Goal: Task Accomplishment & Management: Manage account settings

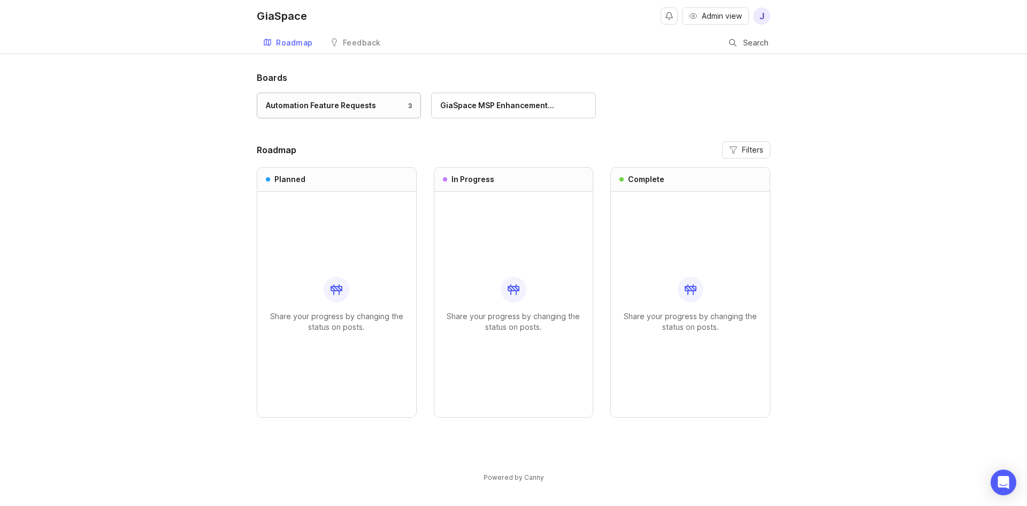
click at [388, 110] on div "Automation Feature Requests 3" at bounding box center [339, 106] width 146 height 12
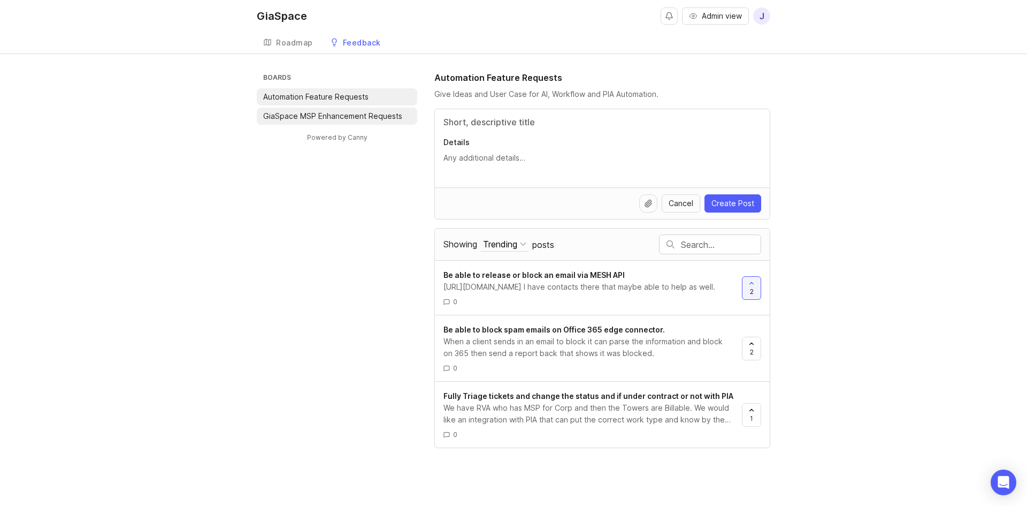
click at [362, 112] on p "GiaSpace MSP Enhancement Requests" at bounding box center [332, 116] width 139 height 11
drag, startPoint x: 364, startPoint y: 97, endPoint x: 371, endPoint y: 94, distance: 8.1
click at [369, 95] on li "Automation Feature Requests" at bounding box center [337, 96] width 161 height 17
click at [353, 97] on p "Automation Feature Requests" at bounding box center [315, 96] width 105 height 11
click at [343, 98] on p "Automation Feature Requests" at bounding box center [315, 96] width 105 height 11
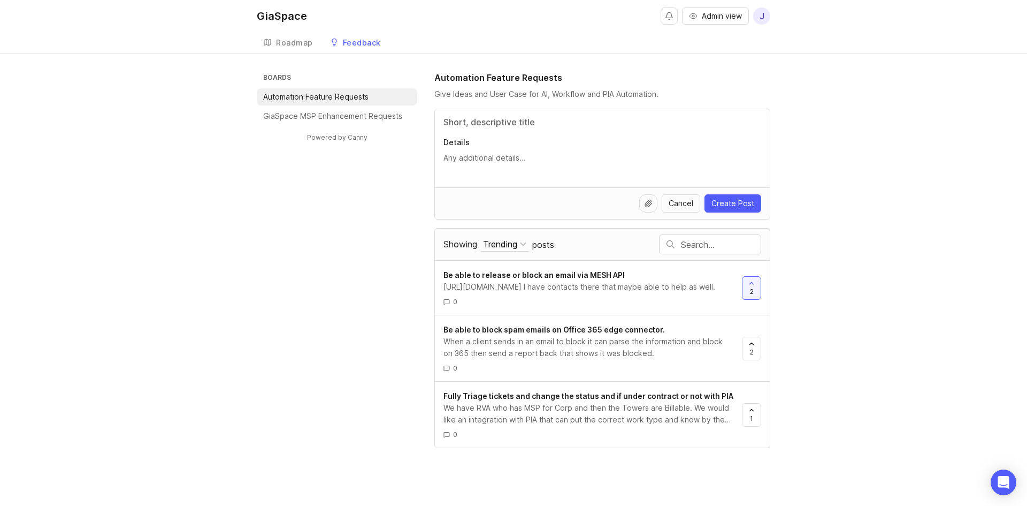
click at [765, 14] on span "J" at bounding box center [761, 15] width 17 height 17
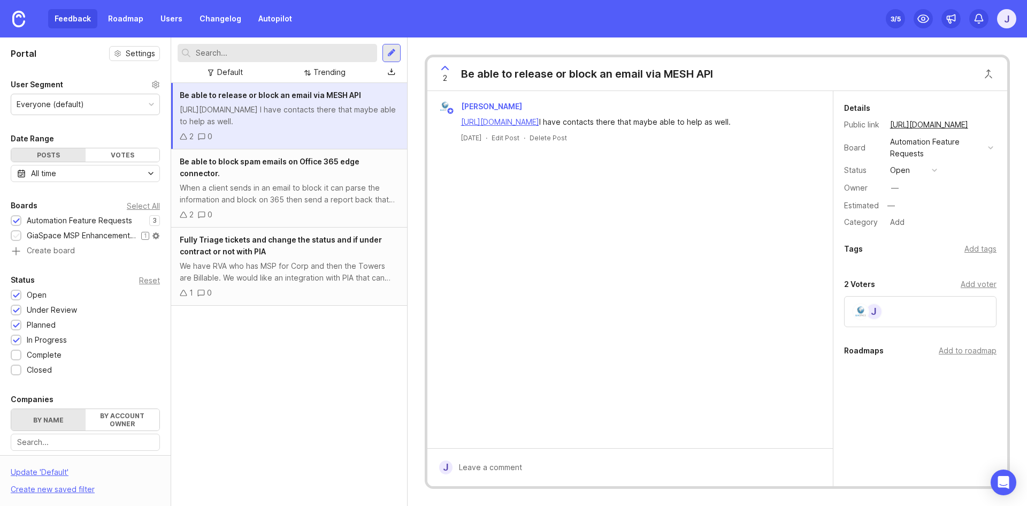
click at [19, 238] on div at bounding box center [16, 236] width 7 height 8
click at [123, 235] on div "GiaSpace MSP Enhancement Requests" at bounding box center [81, 236] width 109 height 12
click at [85, 98] on div "Everyone (default)" at bounding box center [85, 104] width 148 height 20
click at [170, 16] on link "Users" at bounding box center [171, 18] width 35 height 19
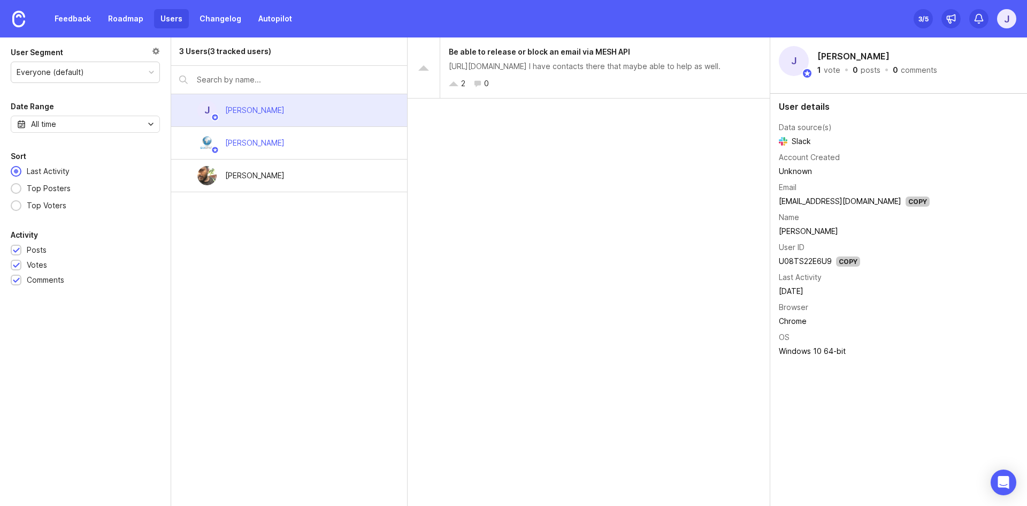
click at [227, 207] on div "3 Users (3 tracked users) J Jake Flothe Rob Giannini Yayati Chothe" at bounding box center [289, 271] width 236 height 468
click at [926, 16] on div "3 /5" at bounding box center [924, 18] width 10 height 15
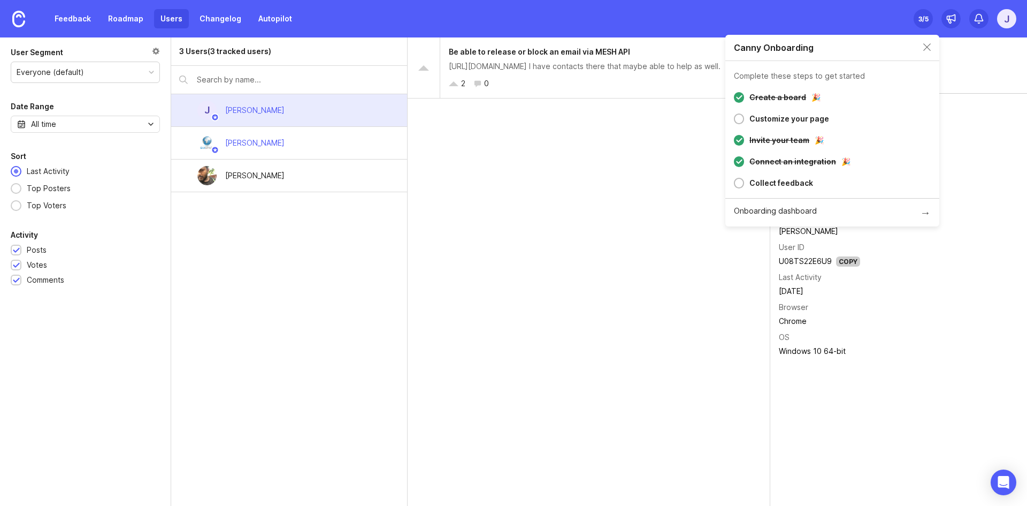
click at [933, 44] on div "Canny Onboarding" at bounding box center [833, 48] width 214 height 26
click at [1006, 16] on div "J" at bounding box center [1006, 18] width 19 height 19
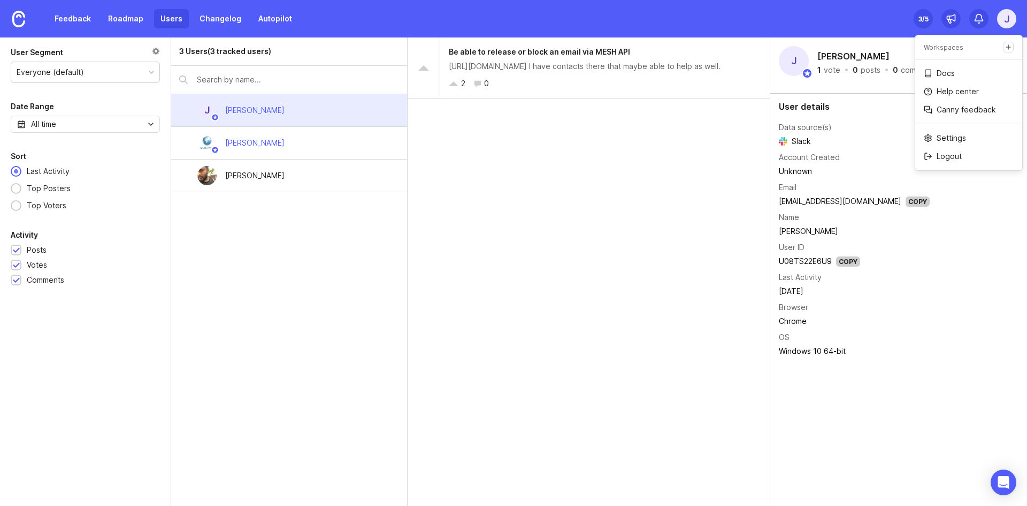
click at [819, 16] on div "Feedback Roadmap Users Changelog Autopilot Set up Canny 3 /5 J" at bounding box center [513, 18] width 1027 height 37
click at [154, 49] on div at bounding box center [156, 53] width 8 height 12
click at [115, 67] on div "Everyone (default)" at bounding box center [85, 72] width 148 height 20
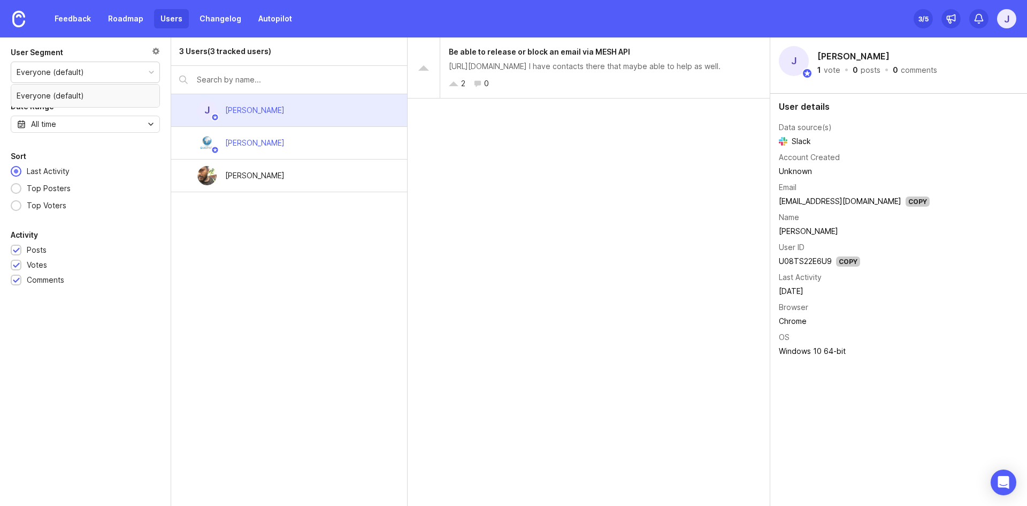
click at [115, 67] on div "Everyone (default)" at bounding box center [85, 72] width 148 height 20
click at [1003, 17] on div "J" at bounding box center [1006, 18] width 19 height 19
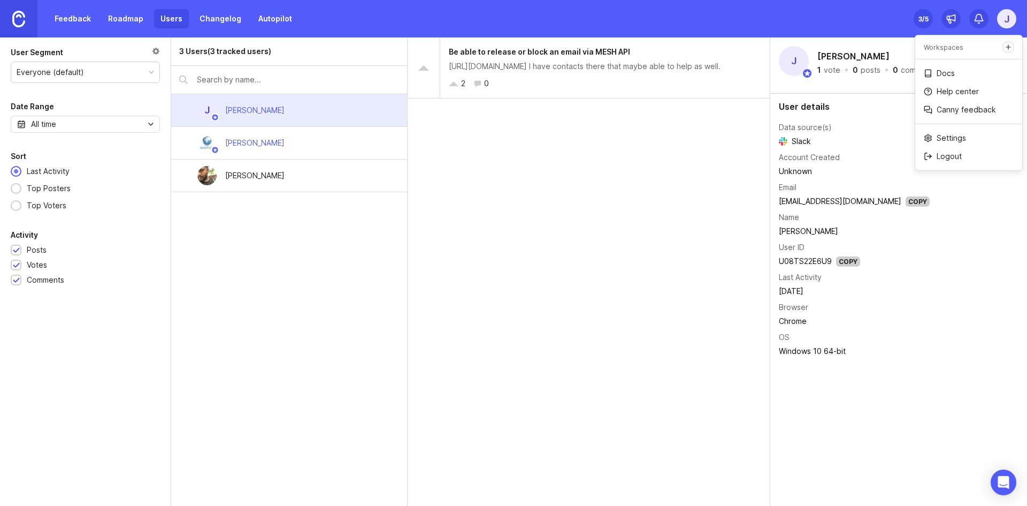
click at [12, 18] on img at bounding box center [18, 19] width 13 height 17
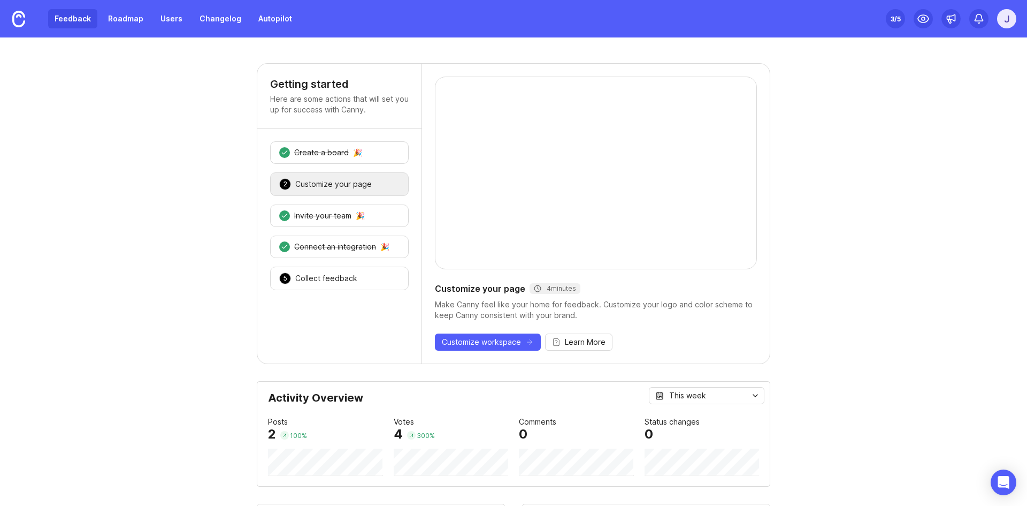
click at [65, 17] on link "Feedback" at bounding box center [72, 18] width 49 height 19
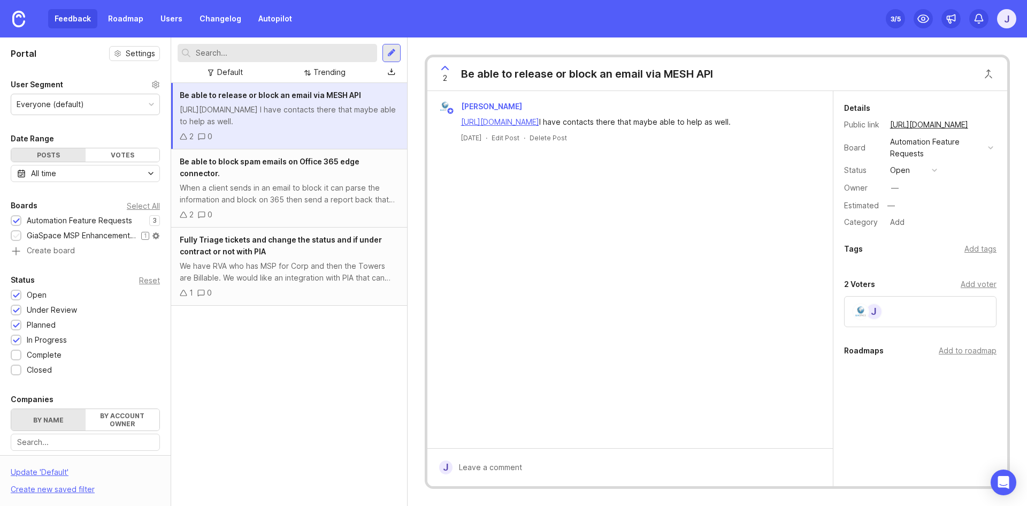
click at [113, 235] on div "GiaSpace MSP Enhancement Requests" at bounding box center [81, 236] width 109 height 12
click at [65, 218] on div "Automation Feature Requests" at bounding box center [79, 221] width 105 height 12
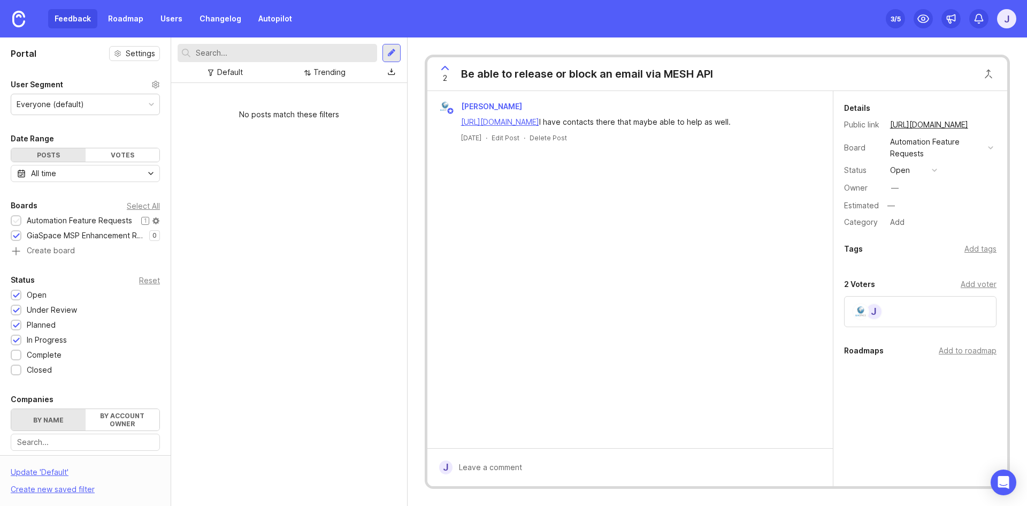
click at [62, 217] on div "Automation Feature Requests" at bounding box center [79, 221] width 105 height 12
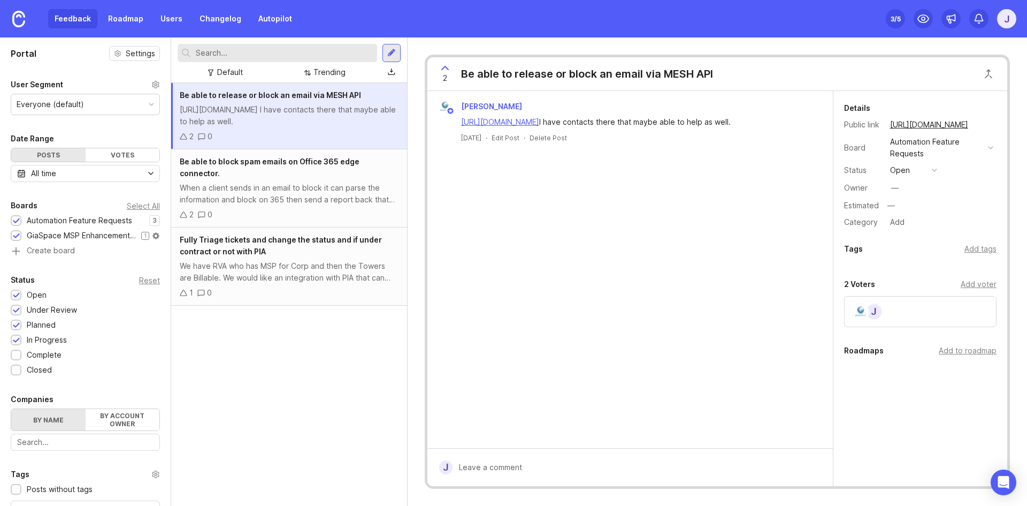
click at [58, 233] on div "GiaSpace MSP Enhancement Requests" at bounding box center [81, 236] width 109 height 12
click at [388, 56] on div at bounding box center [391, 53] width 9 height 10
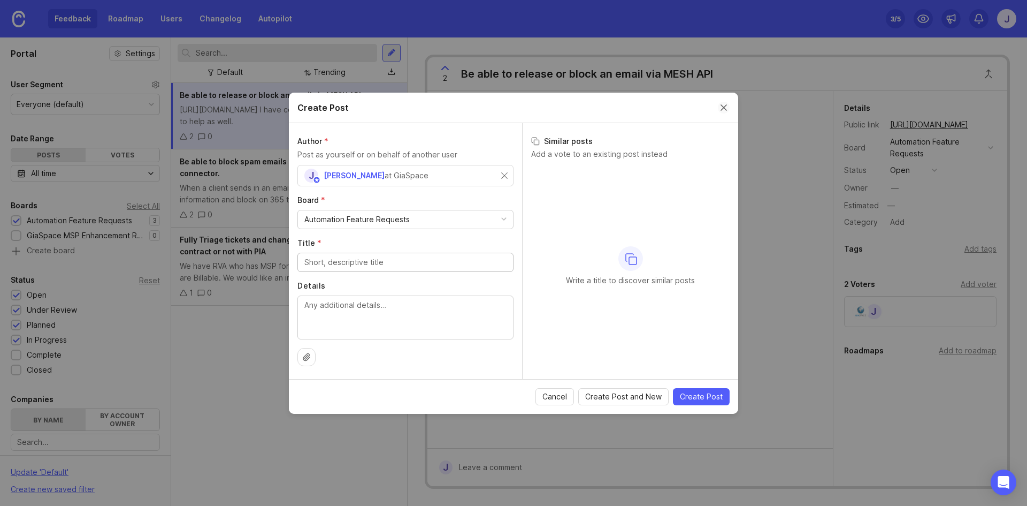
click at [721, 104] on button "Close create post modal" at bounding box center [724, 108] width 12 height 12
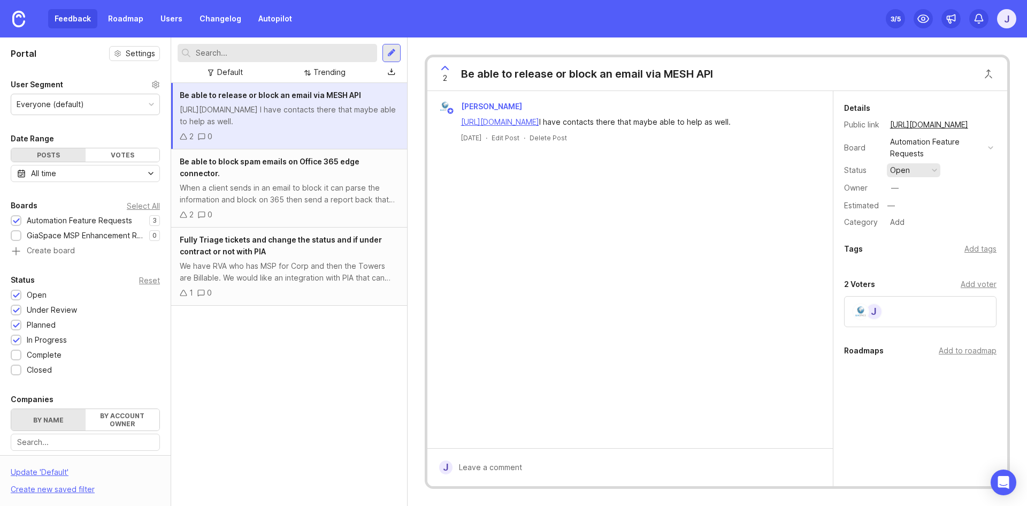
click at [940, 169] on button "open" at bounding box center [914, 170] width 54 height 14
click at [849, 168] on div "Status" at bounding box center [862, 170] width 37 height 12
click at [170, 17] on link "Users" at bounding box center [171, 18] width 35 height 19
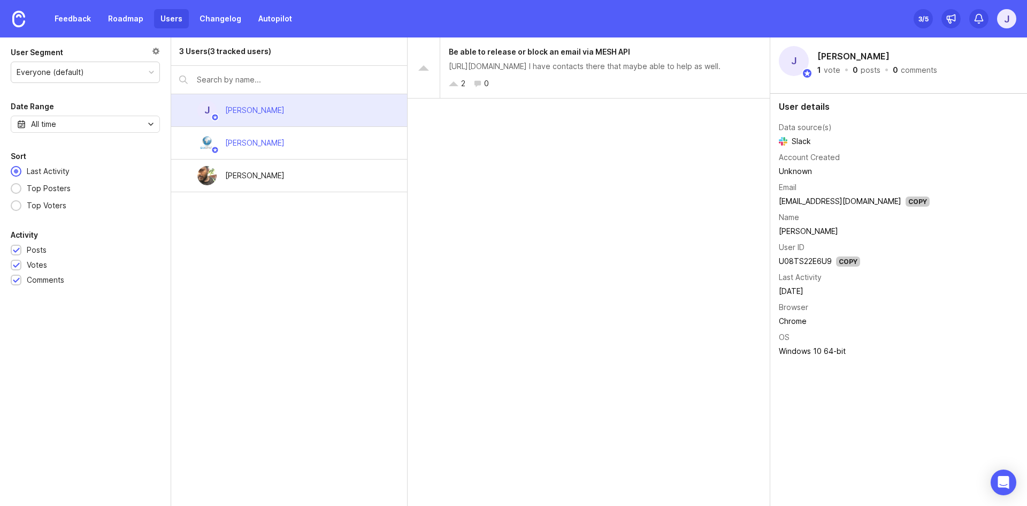
click at [240, 222] on div "3 Users (3 tracked users) J Jake Flothe Rob Giannini Yayati Chothe" at bounding box center [289, 271] width 236 height 468
click at [245, 80] on input "text" at bounding box center [298, 80] width 202 height 12
click at [256, 102] on div "[PERSON_NAME]" at bounding box center [255, 110] width 77 height 24
click at [295, 139] on div "[PERSON_NAME]" at bounding box center [289, 143] width 236 height 33
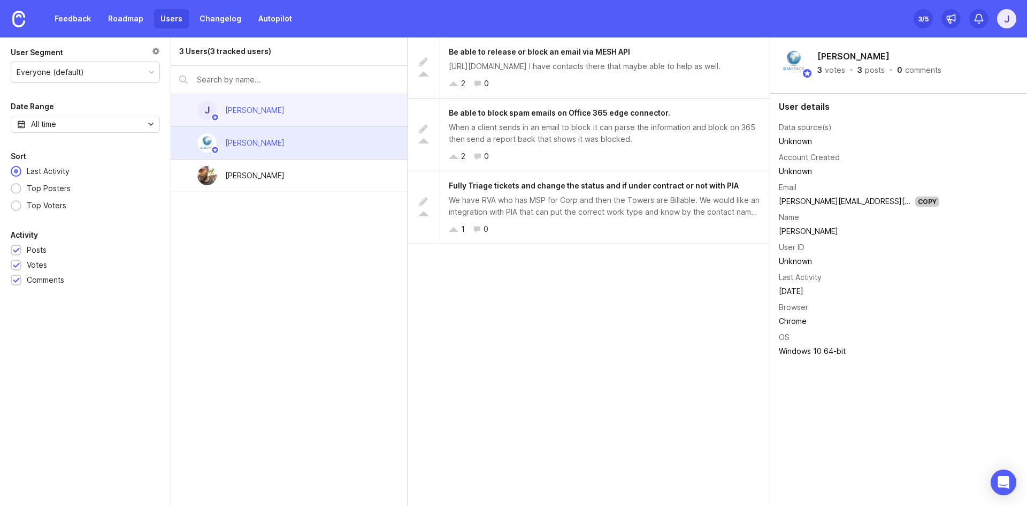
click at [285, 105] on div "J Jake Flothe" at bounding box center [289, 110] width 236 height 33
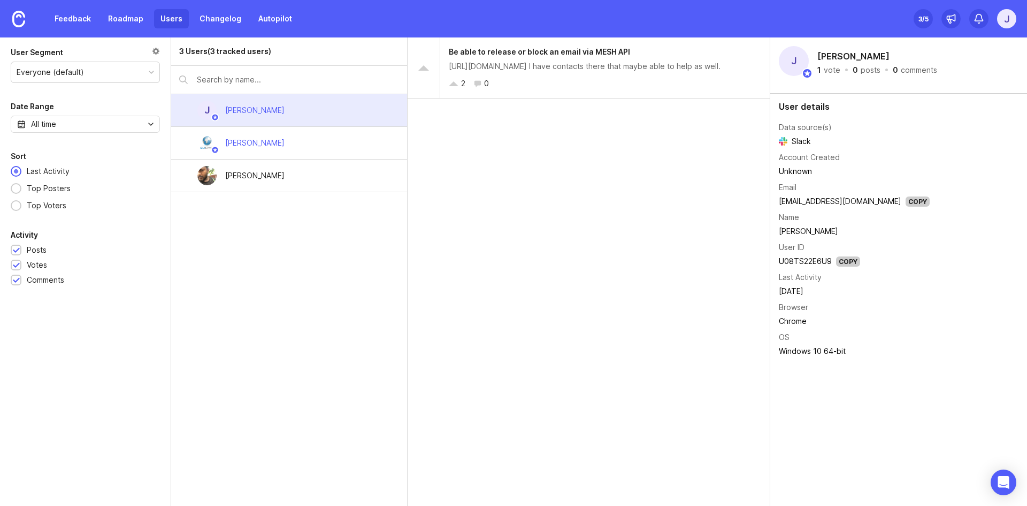
click at [195, 52] on div "3 Users (3 tracked users)" at bounding box center [225, 51] width 92 height 12
click at [107, 72] on div "Everyone (default)" at bounding box center [85, 72] width 148 height 20
click at [159, 48] on div at bounding box center [156, 53] width 8 height 12
click at [274, 270] on div "3 Users (3 tracked users) J Jake Flothe Rob Giannini Yayati Chothe" at bounding box center [289, 271] width 236 height 468
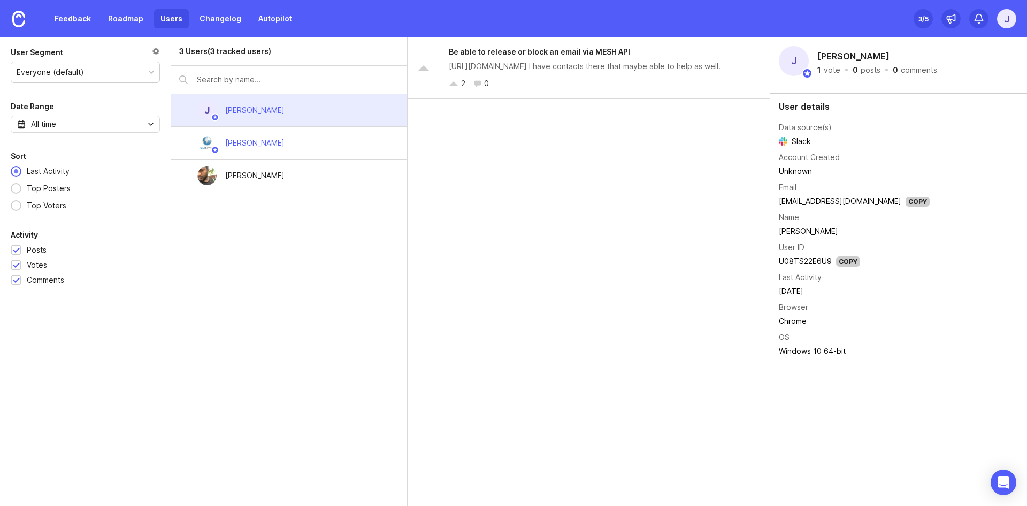
click at [166, 14] on link "Users" at bounding box center [171, 18] width 35 height 19
drag, startPoint x: 169, startPoint y: 24, endPoint x: 402, endPoint y: 19, distance: 233.3
click at [402, 19] on div "Feedback Roadmap Users Changelog Autopilot Set up Canny 3 /5 J" at bounding box center [513, 18] width 1027 height 37
click at [526, 207] on div "Be able to release or block an email via MESH API https://docs.emailsecurity.ap…" at bounding box center [589, 271] width 363 height 468
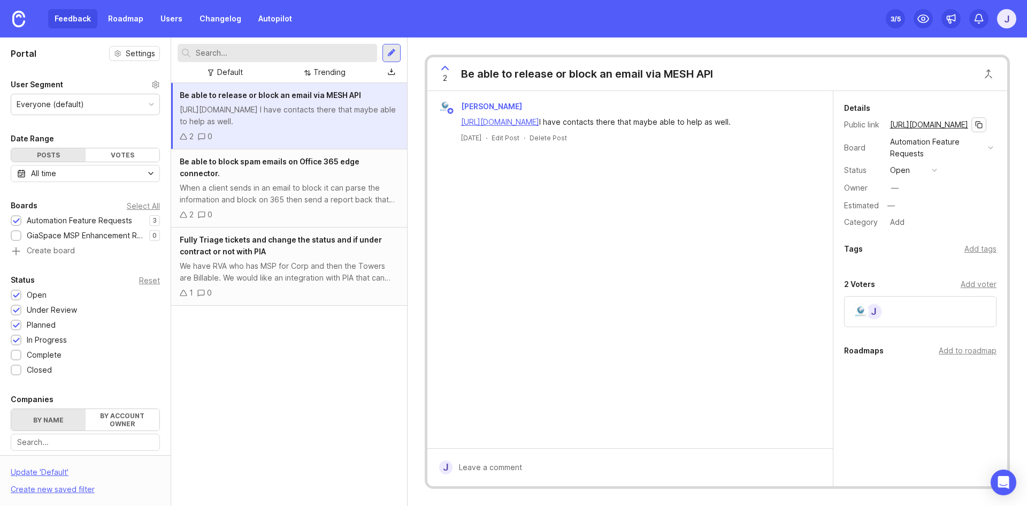
click at [987, 121] on button "copy icon" at bounding box center [979, 124] width 15 height 15
click at [963, 148] on div "Automation Feature Requests" at bounding box center [937, 148] width 94 height 24
click at [854, 145] on div "Board" at bounding box center [862, 148] width 37 height 12
click at [48, 223] on div "Automation Feature Requests" at bounding box center [79, 221] width 105 height 12
click at [51, 218] on div "Automation Feature Requests" at bounding box center [79, 221] width 105 height 12
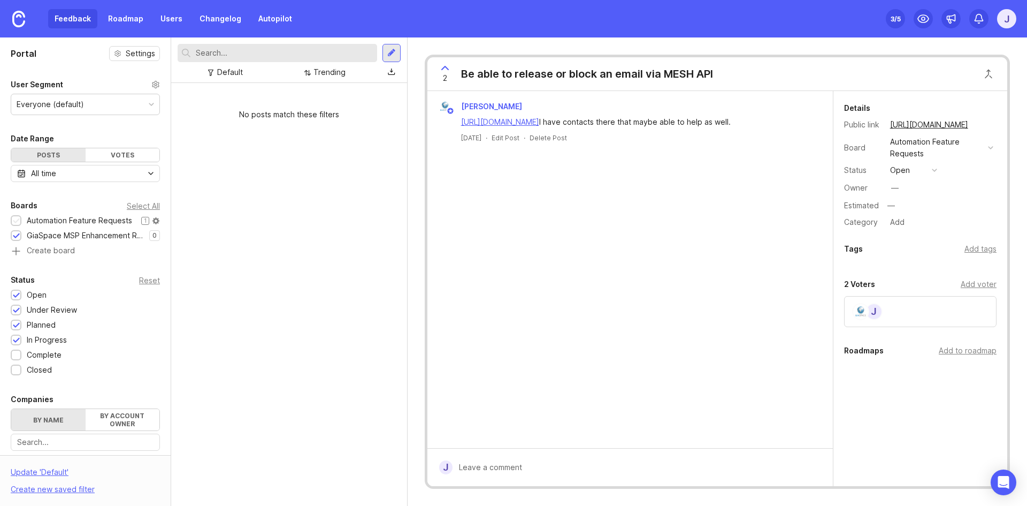
click at [53, 217] on div "Automation Feature Requests" at bounding box center [79, 221] width 105 height 12
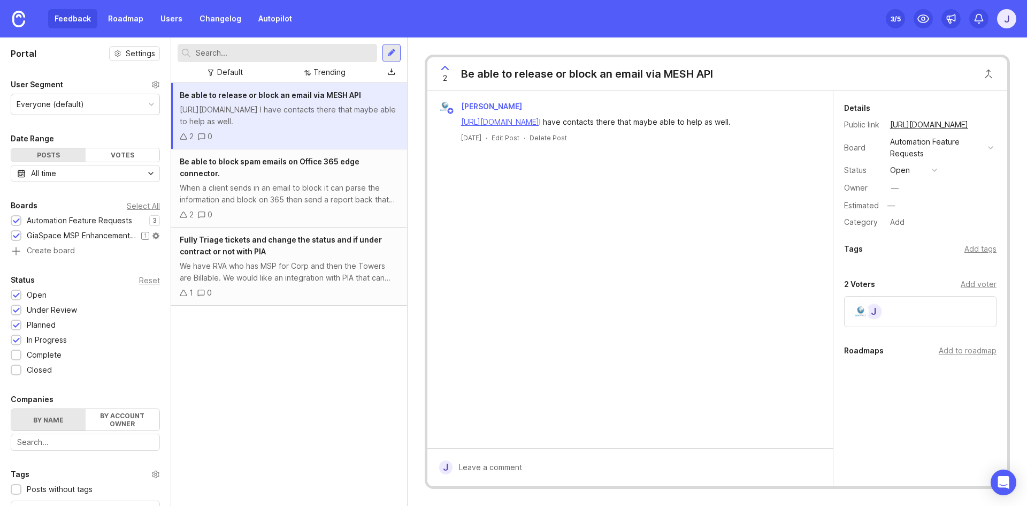
click at [49, 232] on div "GiaSpace MSP Enhancement Requests" at bounding box center [81, 236] width 109 height 12
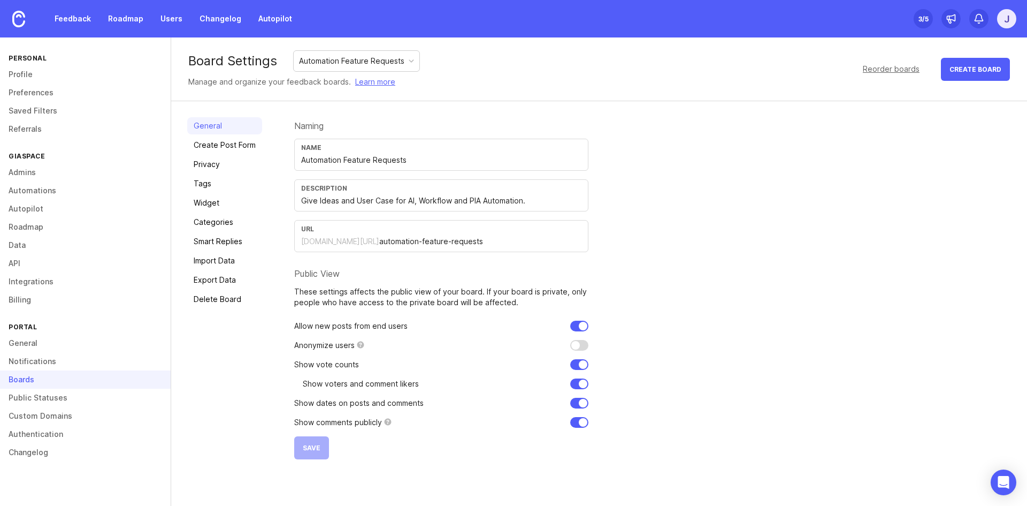
click at [477, 239] on input "automation-feature-requests" at bounding box center [480, 241] width 202 height 12
drag, startPoint x: 489, startPoint y: 241, endPoint x: 300, endPoint y: 238, distance: 189.4
click at [300, 238] on div "URL giaspace.canny.io/ automation-feature-requests" at bounding box center [441, 236] width 294 height 32
click at [536, 250] on div "URL giaspace.canny.io/ automation-feature-requests" at bounding box center [441, 236] width 294 height 32
click at [495, 245] on input "automation-feature-requests" at bounding box center [480, 241] width 202 height 12
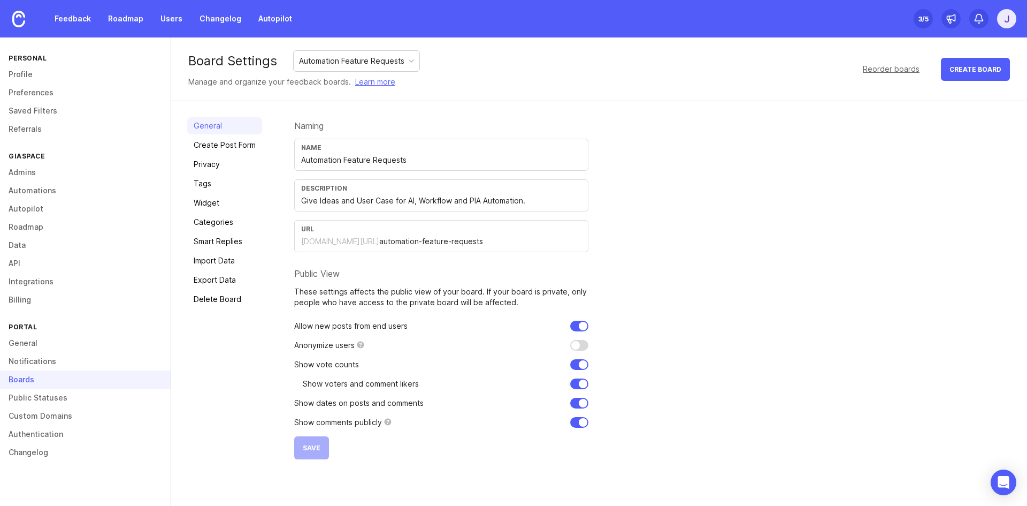
click at [438, 152] on div "Name Automation Feature Requests" at bounding box center [441, 155] width 294 height 32
click at [550, 201] on input "Give Ideas and User Case for AI, Workflow and PIA Automation." at bounding box center [441, 201] width 280 height 12
click at [29, 170] on link "Admins" at bounding box center [85, 172] width 171 height 18
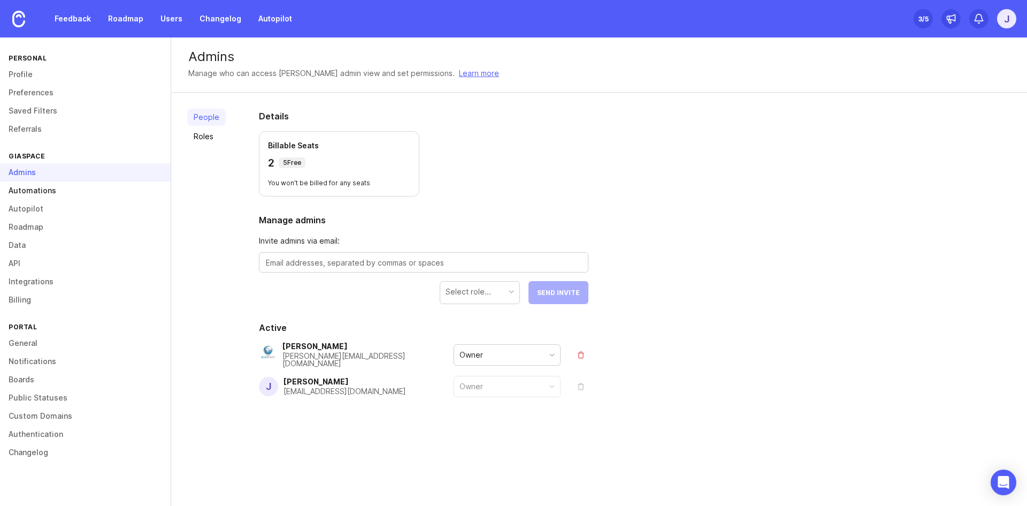
click at [48, 193] on link "Automations" at bounding box center [85, 190] width 171 height 18
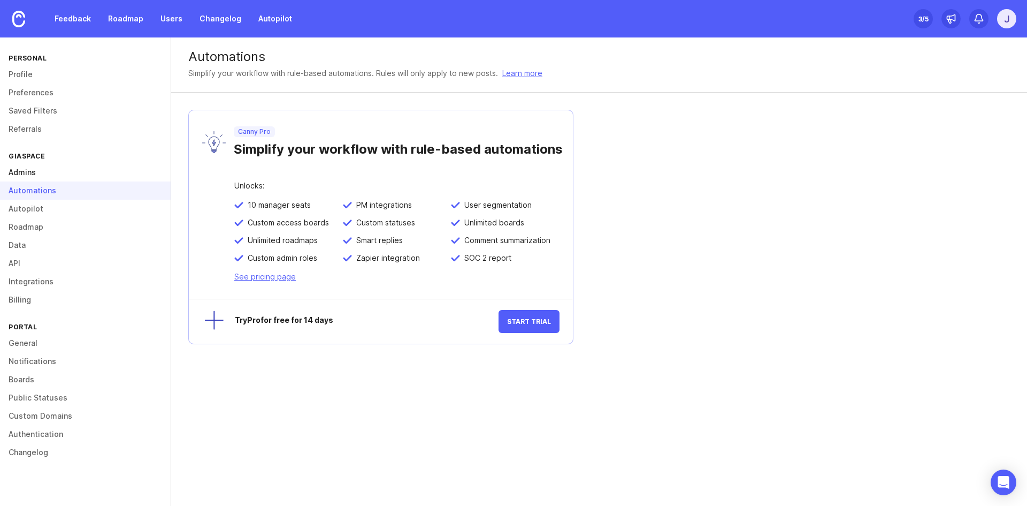
click at [32, 167] on link "Admins" at bounding box center [85, 172] width 171 height 18
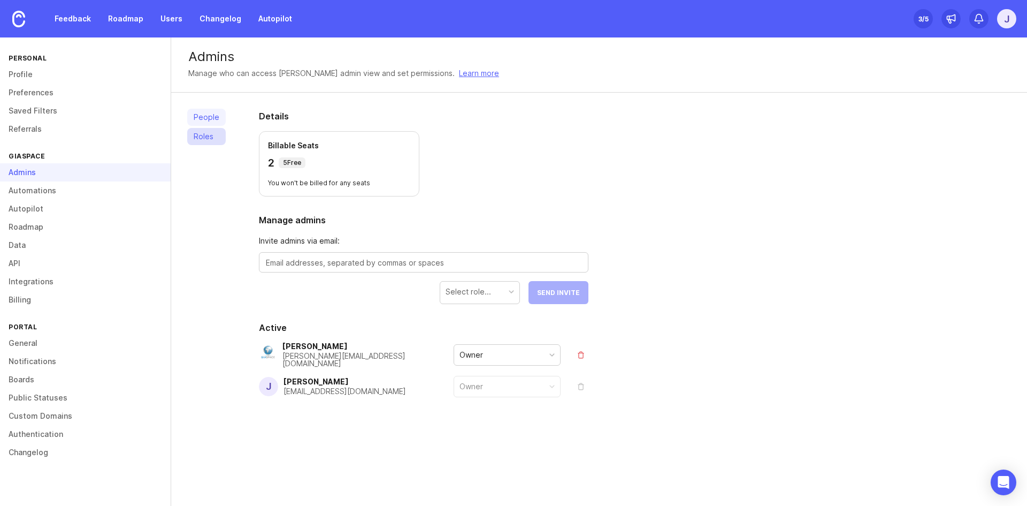
click at [200, 129] on link "Roles" at bounding box center [206, 136] width 39 height 17
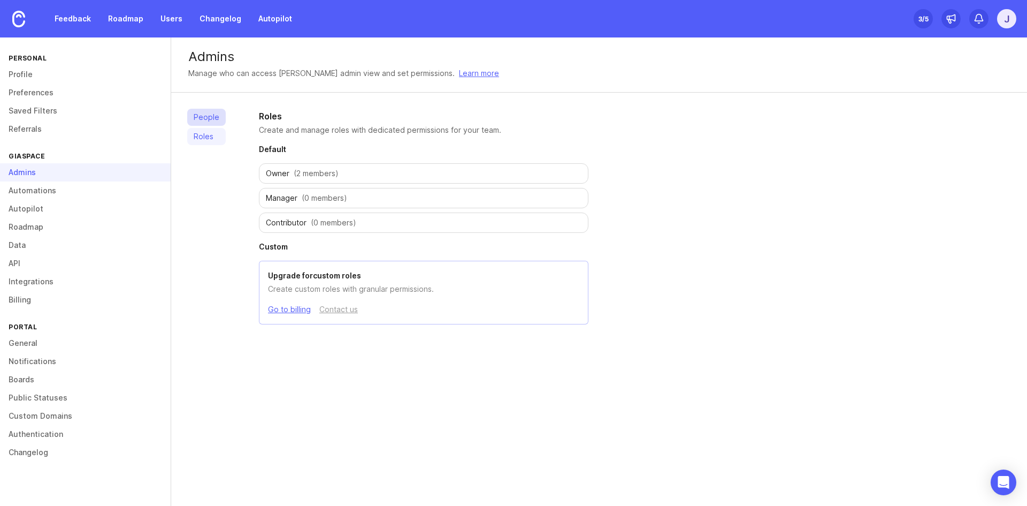
click at [214, 117] on link "People" at bounding box center [206, 117] width 39 height 17
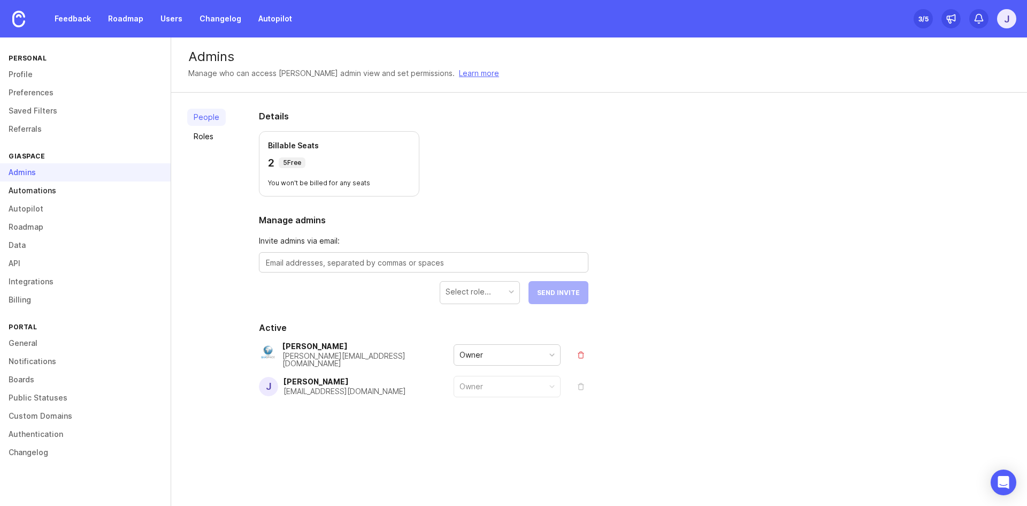
click at [60, 194] on link "Automations" at bounding box center [85, 190] width 171 height 18
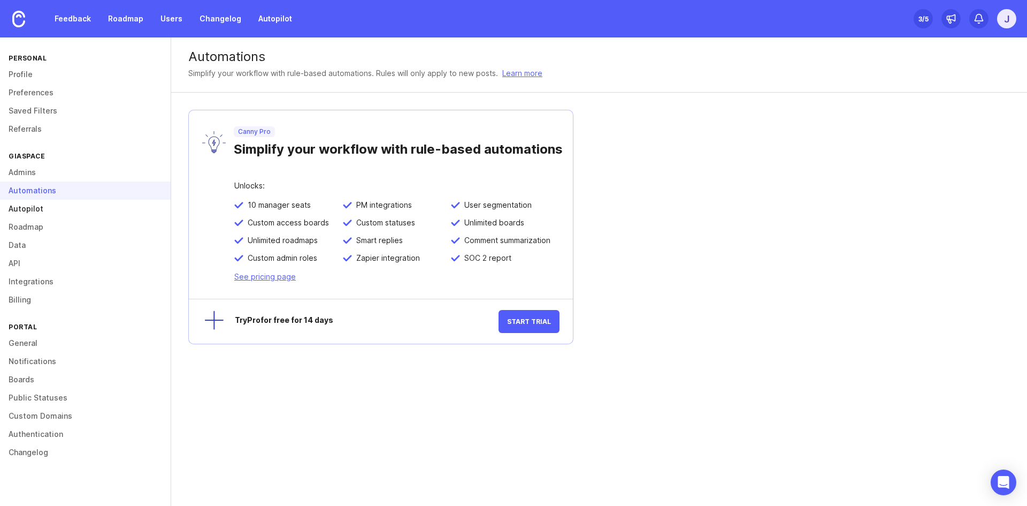
click at [65, 206] on link "Autopilot" at bounding box center [85, 209] width 171 height 18
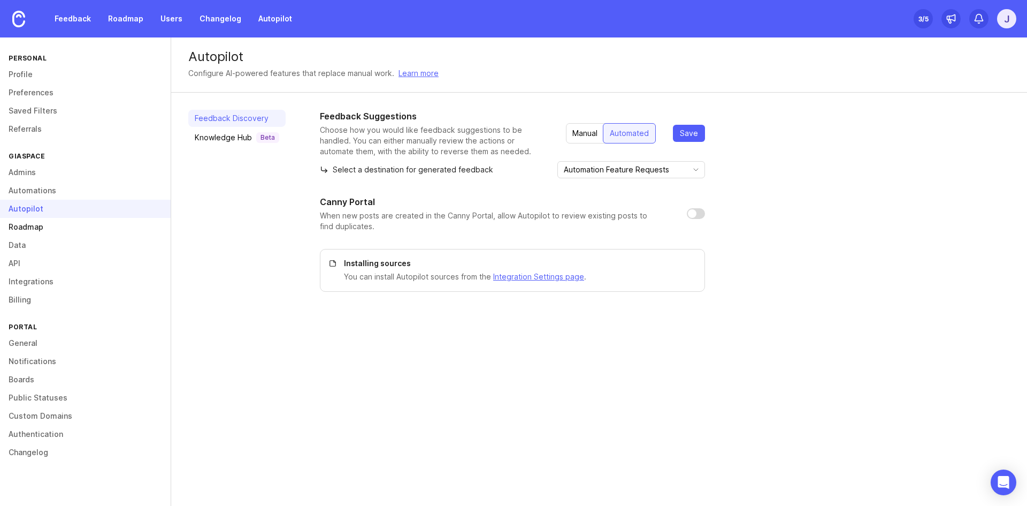
click at [51, 226] on link "Roadmap" at bounding box center [85, 227] width 171 height 18
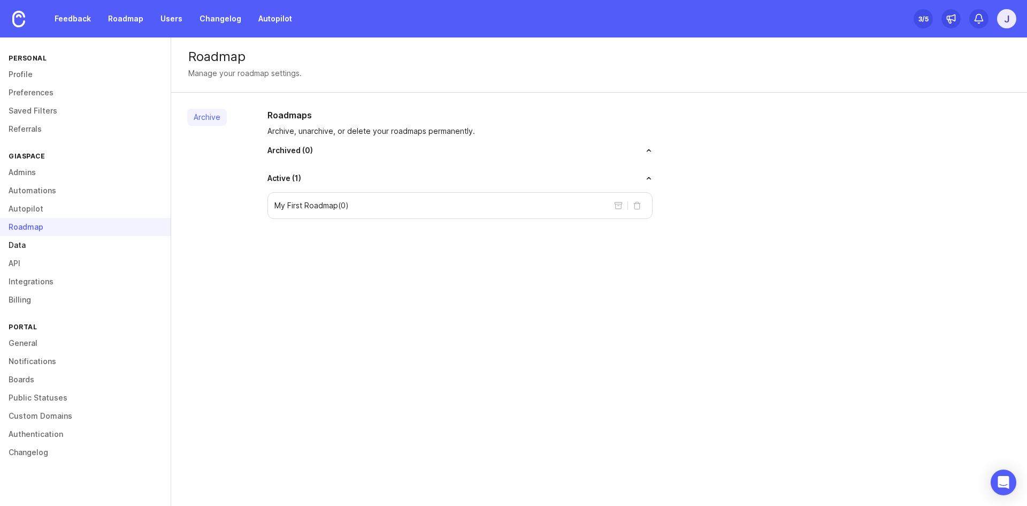
click at [36, 243] on link "Data" at bounding box center [85, 245] width 171 height 18
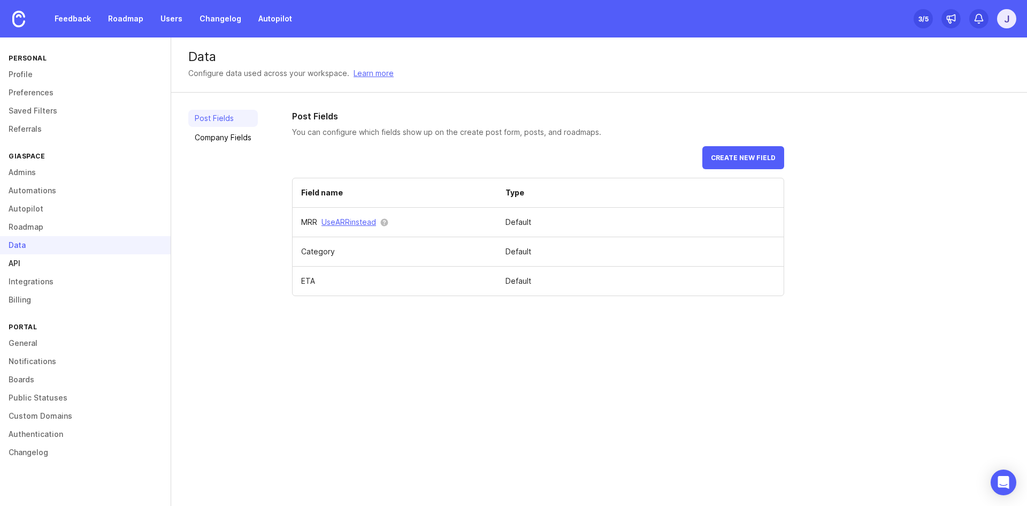
click at [33, 263] on link "API" at bounding box center [85, 263] width 171 height 18
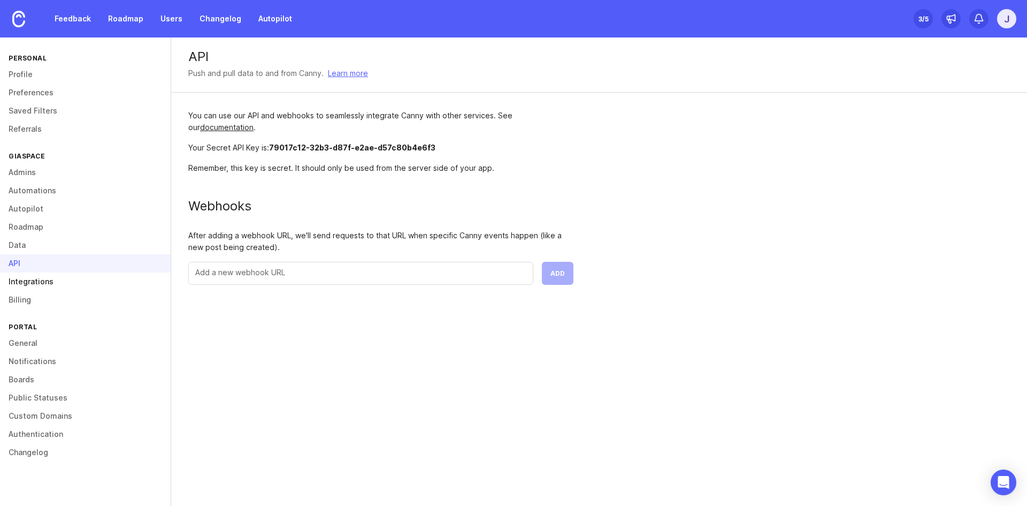
click at [32, 284] on link "Integrations" at bounding box center [85, 281] width 171 height 18
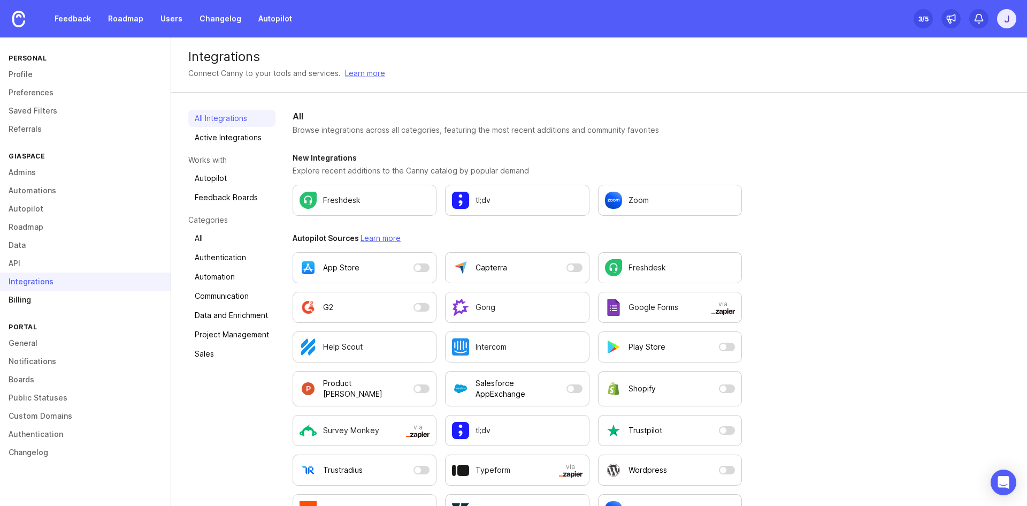
click at [25, 298] on link "Billing" at bounding box center [85, 300] width 171 height 18
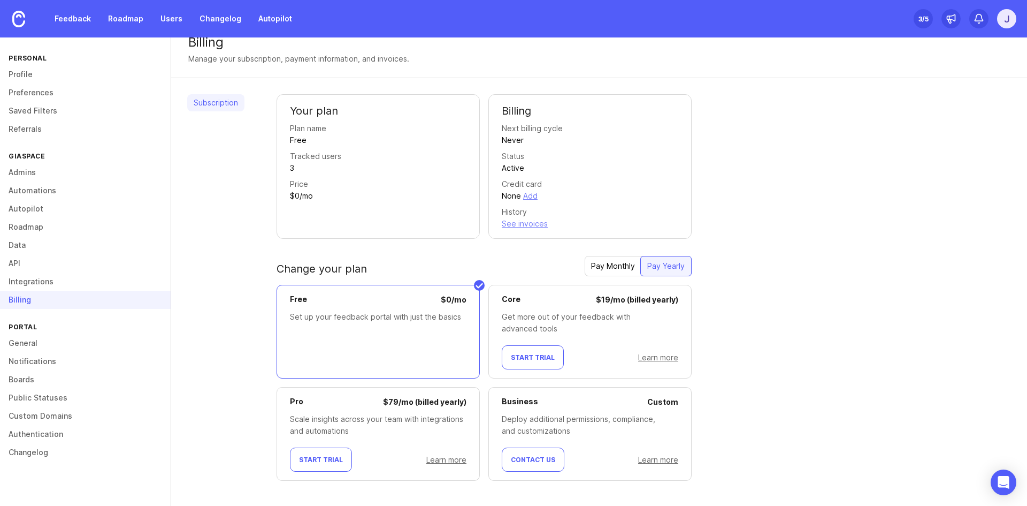
scroll to position [22, 0]
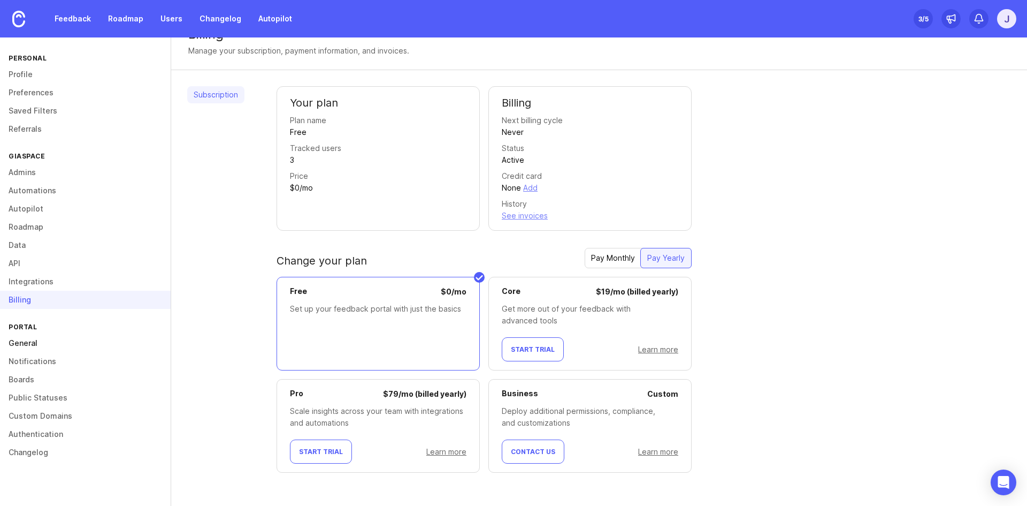
click at [49, 342] on link "General" at bounding box center [85, 343] width 171 height 18
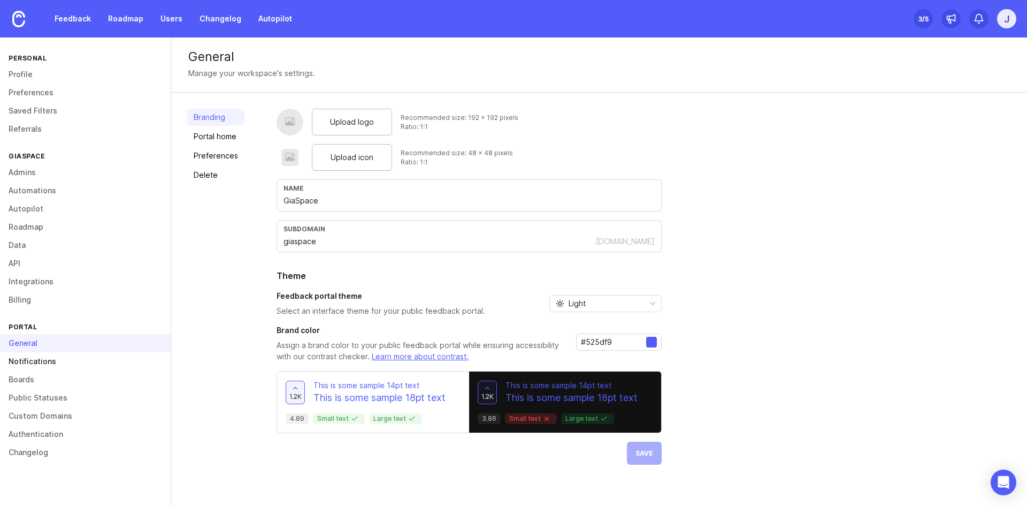
click at [26, 364] on link "Notifications" at bounding box center [85, 361] width 171 height 18
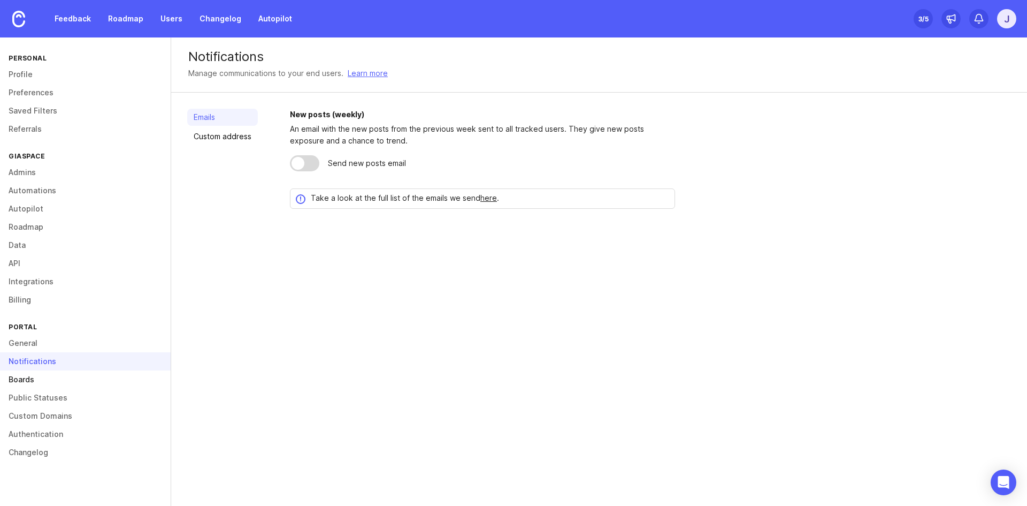
click at [31, 378] on link "Boards" at bounding box center [85, 379] width 171 height 18
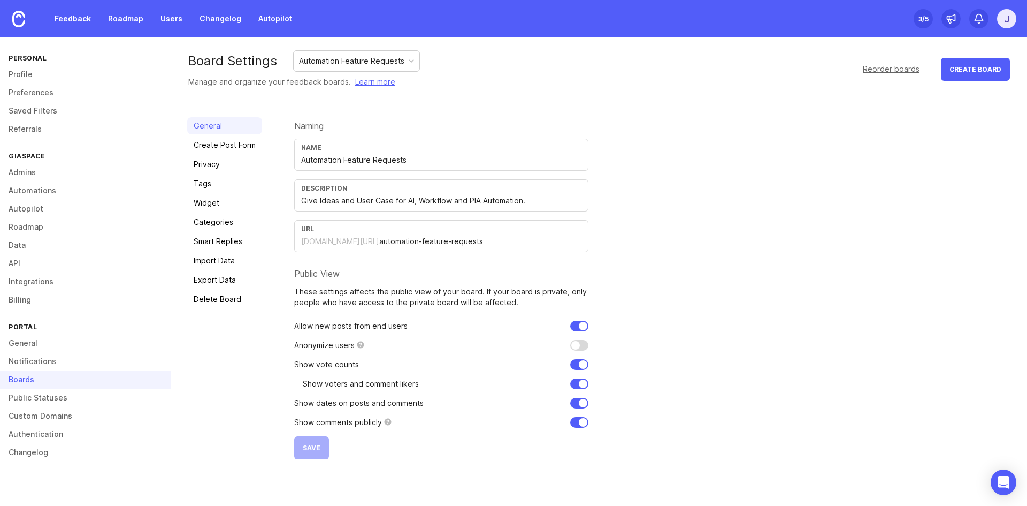
click at [390, 63] on div "Automation Feature Requests" at bounding box center [351, 61] width 105 height 12
click at [410, 60] on div "GiaSpace MSP Enhancement Requests" at bounding box center [368, 61] width 139 height 12
click at [375, 59] on div "Automation Feature Requests" at bounding box center [351, 61] width 105 height 12
click at [357, 55] on div "GiaSpace MSP Enhancement Requests" at bounding box center [373, 61] width 159 height 20
click at [216, 168] on link "Privacy" at bounding box center [224, 164] width 75 height 17
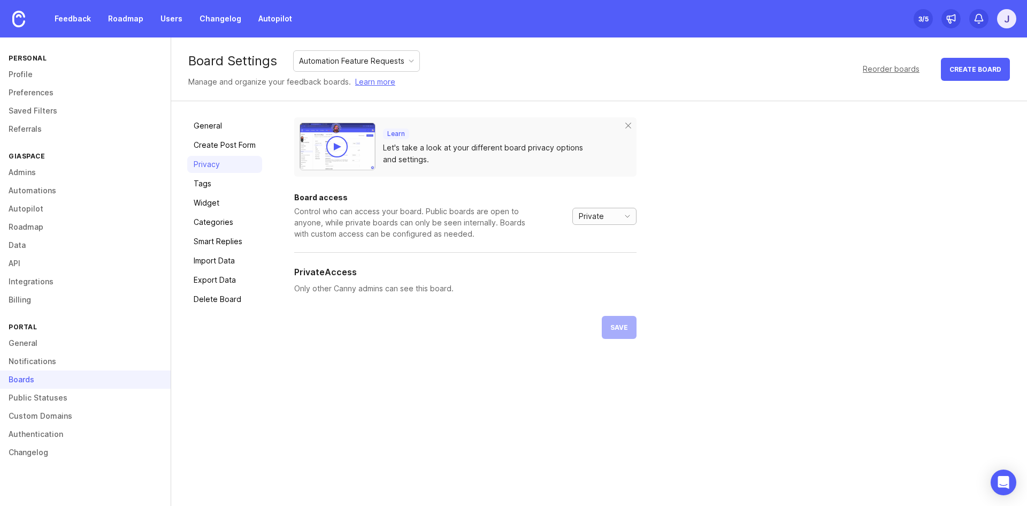
click at [604, 211] on div "Private" at bounding box center [594, 216] width 42 height 16
drag, startPoint x: 312, startPoint y: 291, endPoint x: 450, endPoint y: 287, distance: 137.6
click at [450, 287] on p "Only other Canny admins can see this board." at bounding box center [465, 289] width 342 height 12
click at [376, 288] on p "Only other Canny admins can see this board." at bounding box center [465, 289] width 342 height 12
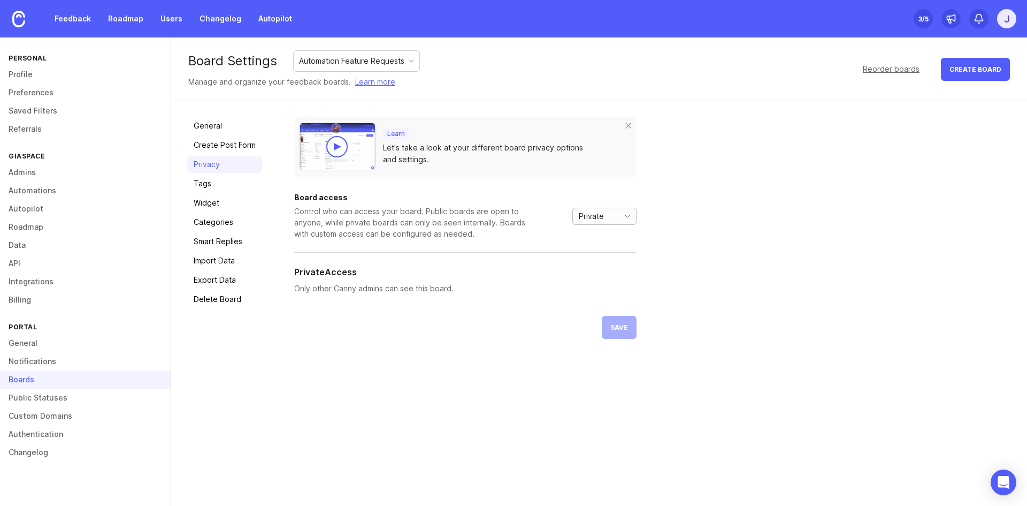
click at [592, 218] on span "Private" at bounding box center [591, 216] width 25 height 12
click at [595, 216] on span "Private" at bounding box center [591, 216] width 25 height 12
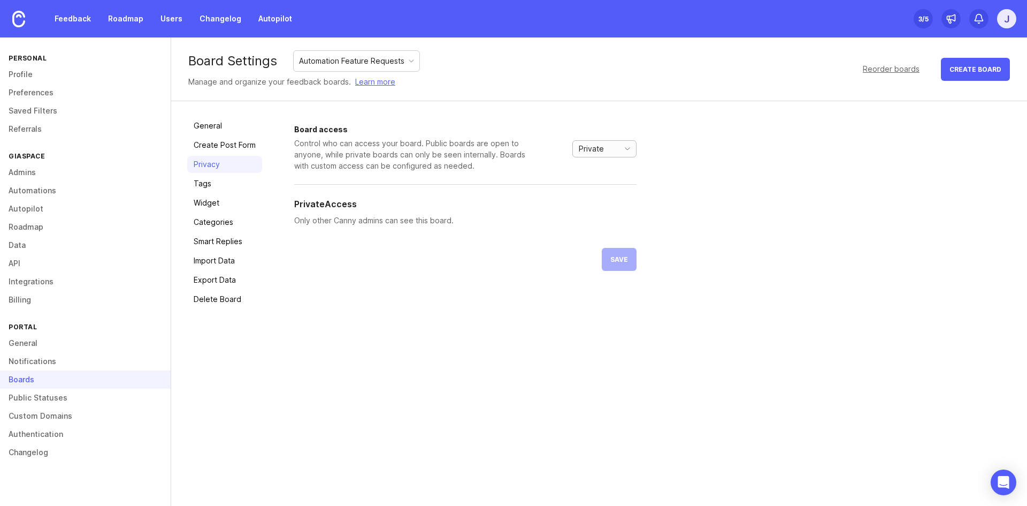
click at [618, 155] on div "Private" at bounding box center [604, 148] width 64 height 17
click at [618, 149] on div "Private" at bounding box center [604, 148] width 64 height 17
drag, startPoint x: 481, startPoint y: 217, endPoint x: 293, endPoint y: 228, distance: 188.1
click at [293, 228] on div "General Create Post Form Privacy Tags Widget Categories Smart Replies Import Da…" at bounding box center [599, 212] width 856 height 223
click at [604, 141] on div "Private" at bounding box center [594, 149] width 42 height 16
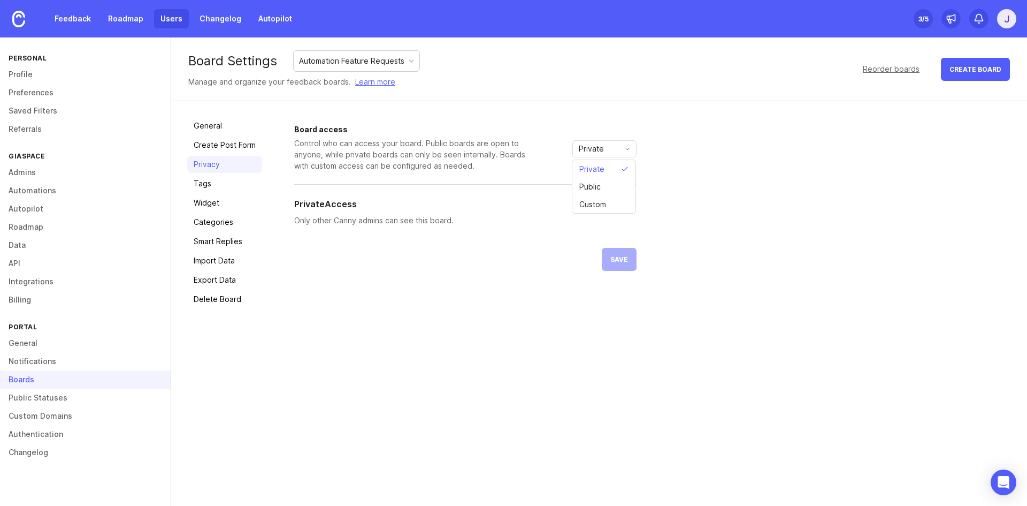
click at [169, 18] on link "Users" at bounding box center [171, 18] width 35 height 19
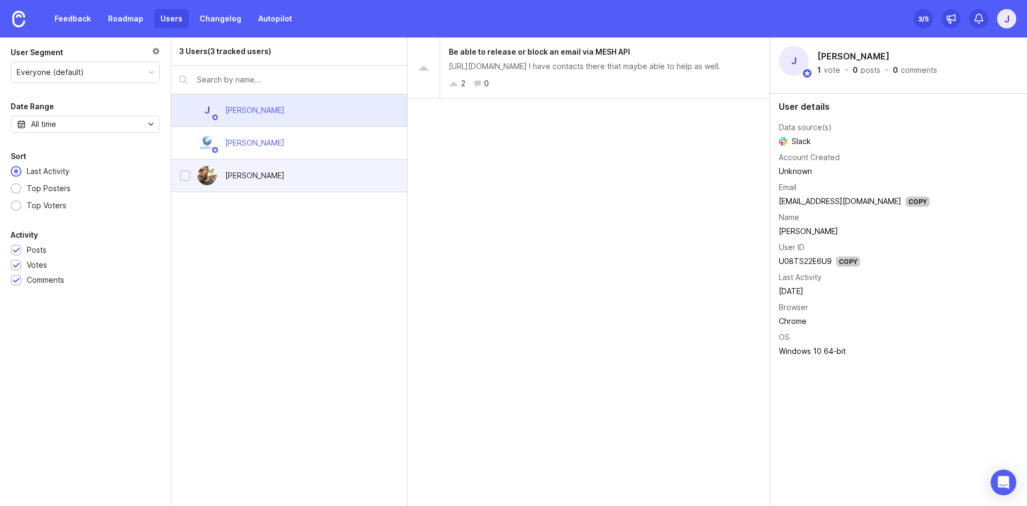
click at [293, 171] on div "Yayati Chothe" at bounding box center [289, 175] width 236 height 33
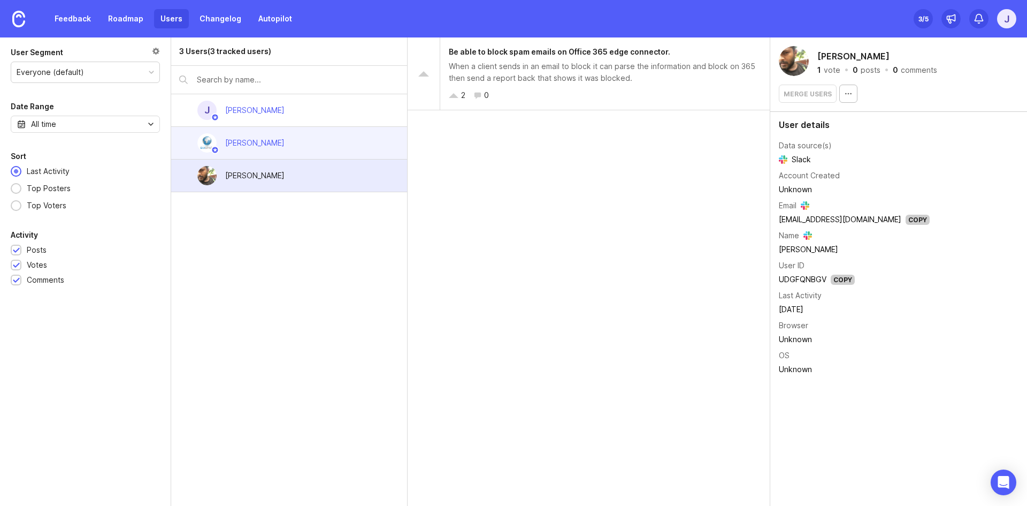
click at [336, 146] on div "[PERSON_NAME]" at bounding box center [289, 143] width 236 height 33
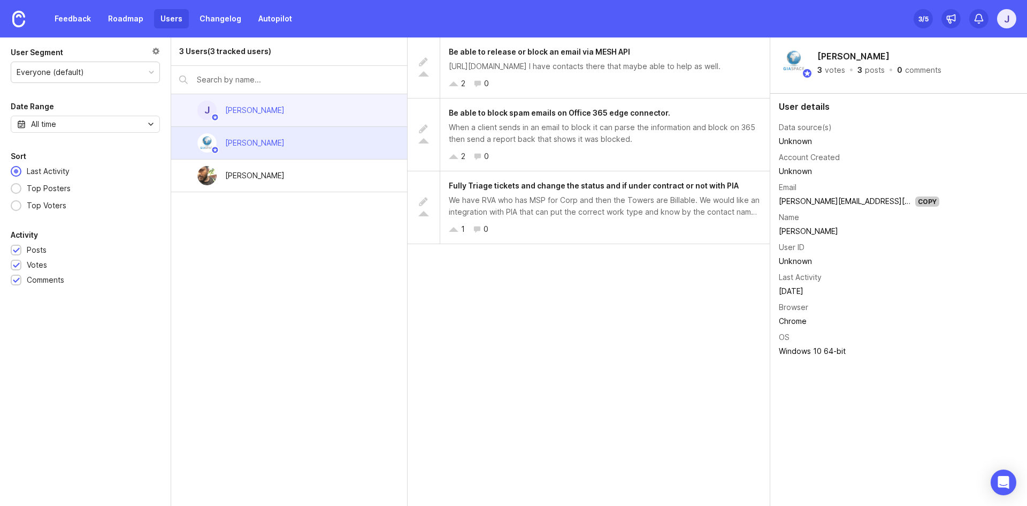
click at [308, 116] on div "J Jake Flothe" at bounding box center [289, 110] width 236 height 33
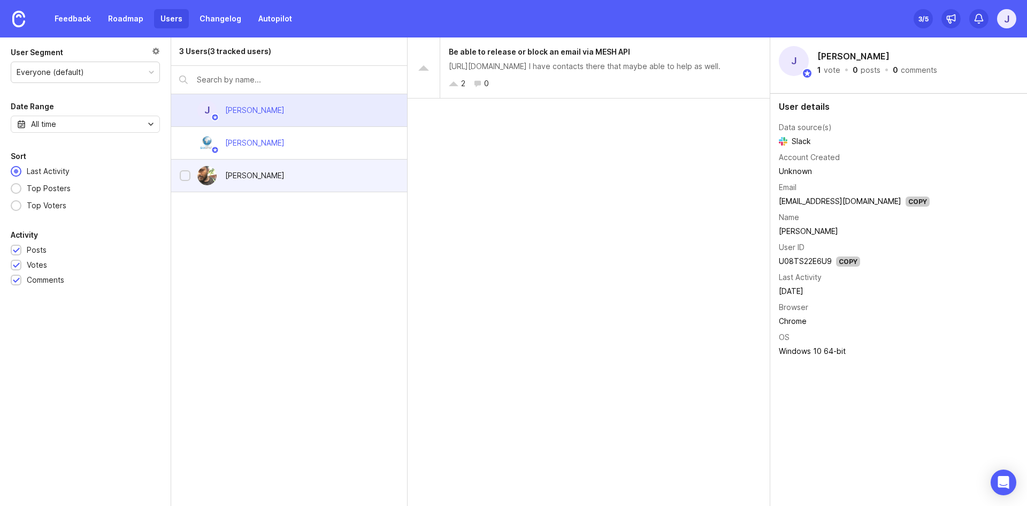
click at [290, 175] on div "Yayati Chothe" at bounding box center [289, 175] width 236 height 33
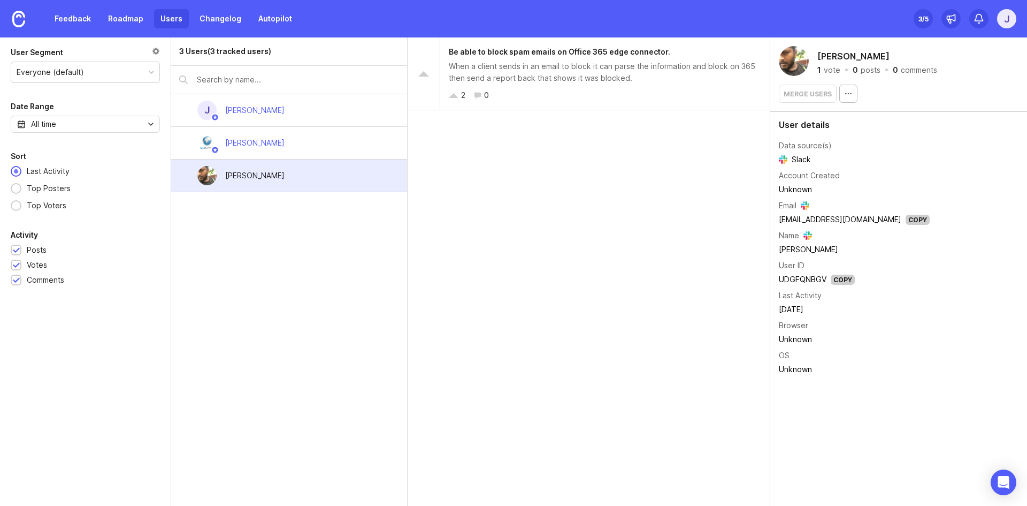
click at [170, 16] on link "Users" at bounding box center [171, 18] width 35 height 19
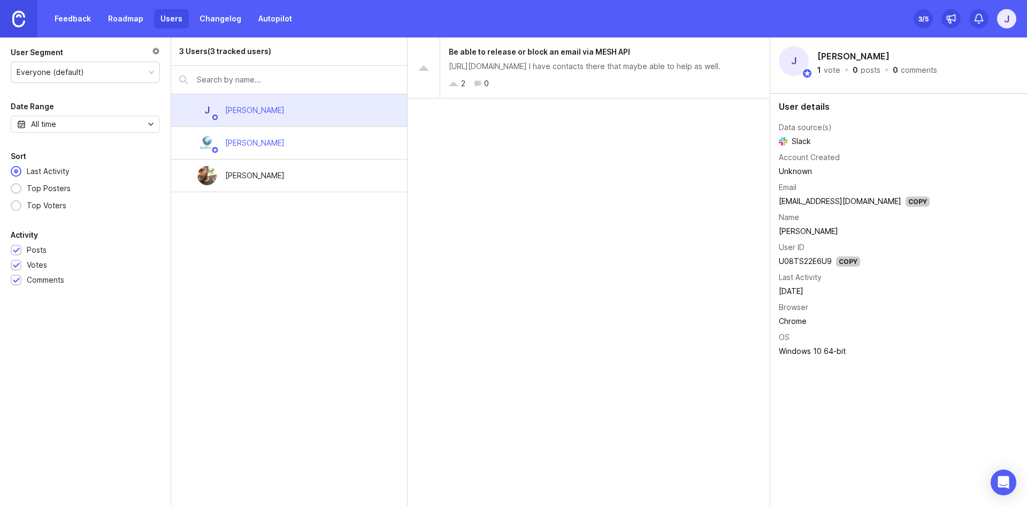
click at [18, 18] on img at bounding box center [18, 19] width 13 height 17
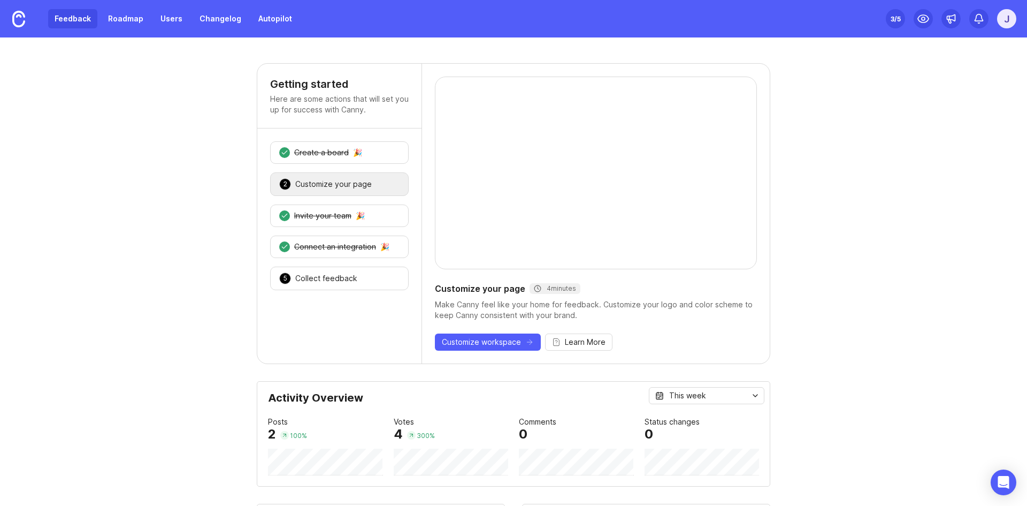
click at [80, 19] on link "Feedback" at bounding box center [72, 18] width 49 height 19
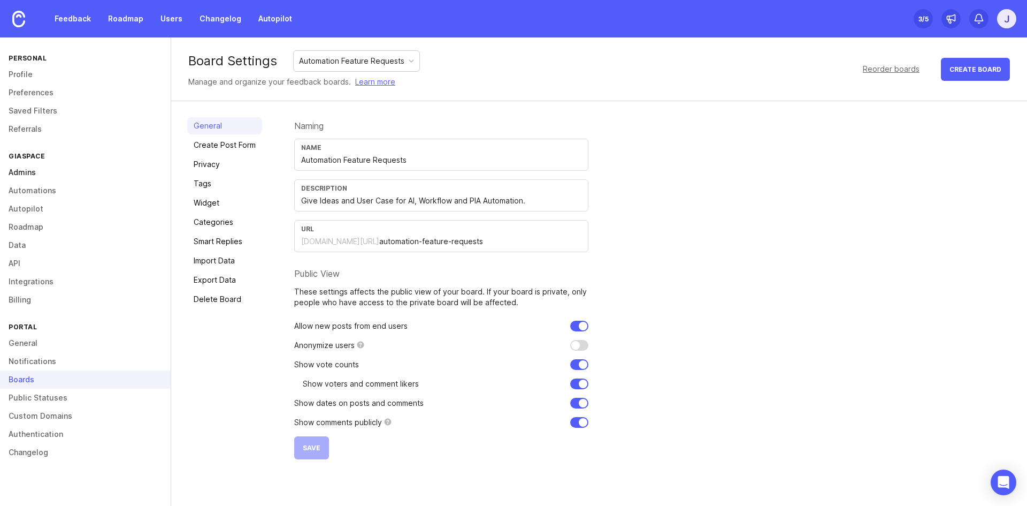
click at [32, 170] on link "Admins" at bounding box center [85, 172] width 171 height 18
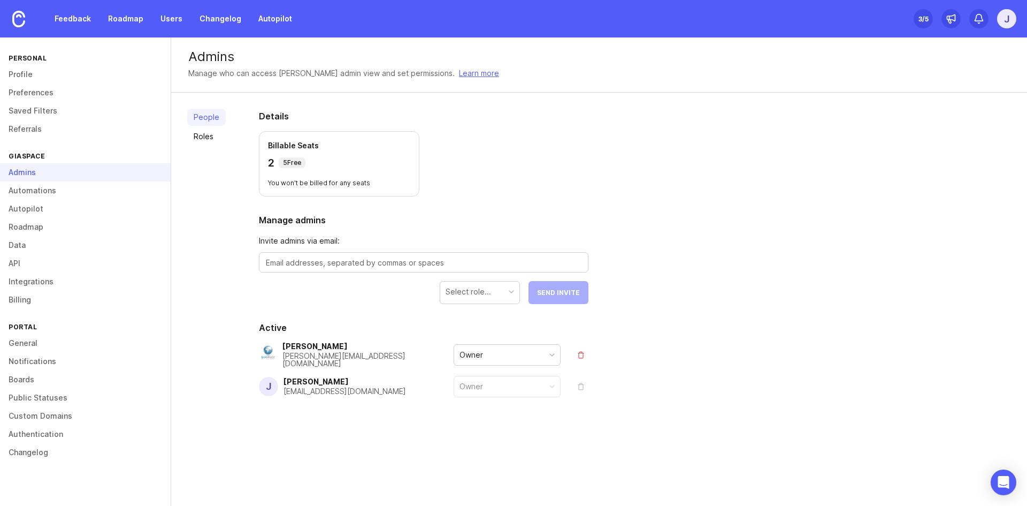
click at [391, 264] on textarea at bounding box center [424, 263] width 316 height 12
click at [476, 292] on div "Select role..." at bounding box center [468, 292] width 45 height 12
click at [477, 219] on h2 "Manage admins" at bounding box center [424, 219] width 330 height 13
click at [490, 285] on div "Select role..." at bounding box center [479, 291] width 79 height 20
click at [414, 258] on textarea at bounding box center [424, 263] width 316 height 12
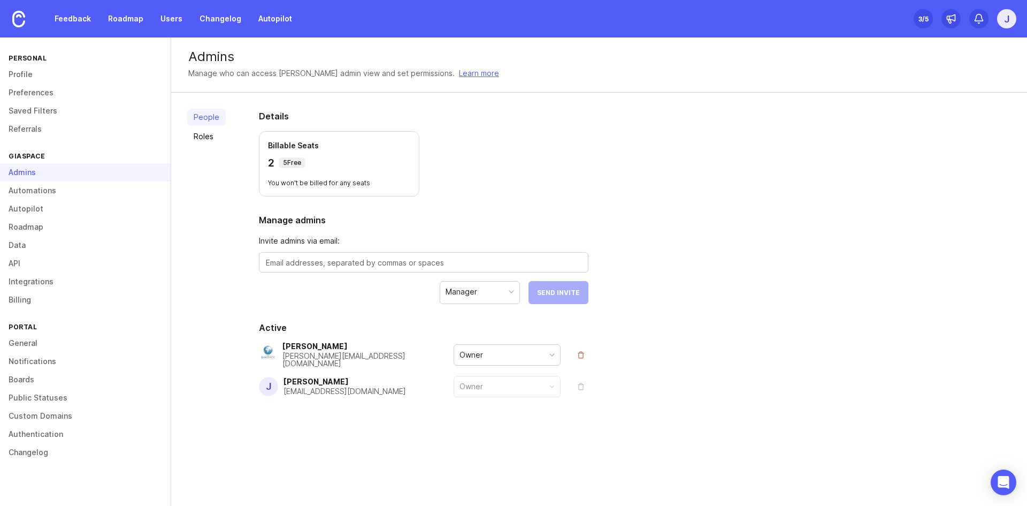
drag, startPoint x: 282, startPoint y: 163, endPoint x: 312, endPoint y: 158, distance: 30.9
click at [312, 158] on div "2 5 Free" at bounding box center [339, 162] width 142 height 15
click at [362, 171] on div "Billable Seats 2 5 Free You won't be billed for any seats" at bounding box center [339, 163] width 161 height 65
click at [352, 268] on textarea at bounding box center [424, 263] width 316 height 12
click at [331, 270] on div at bounding box center [424, 262] width 330 height 20
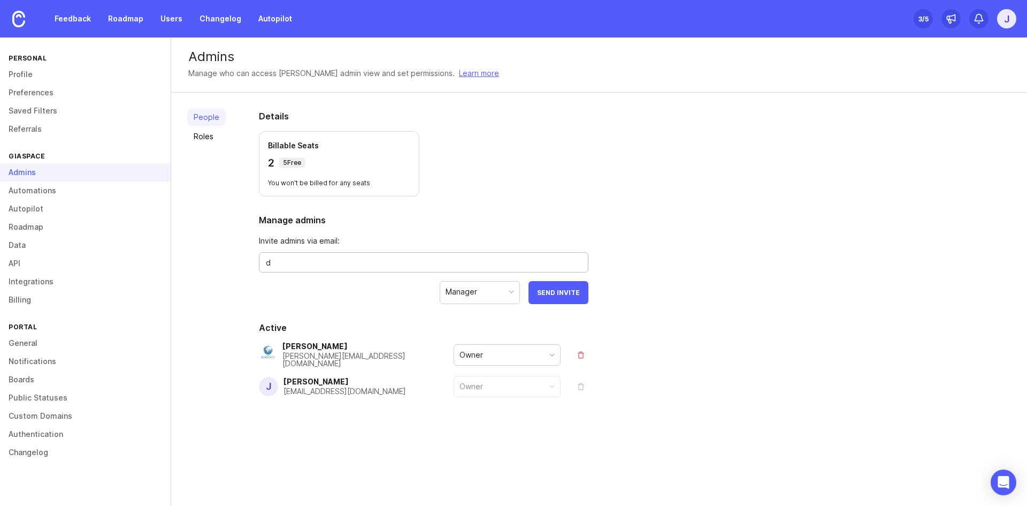
drag, startPoint x: 296, startPoint y: 264, endPoint x: 247, endPoint y: 266, distance: 49.8
click at [247, 266] on div "Details Billable Seats 2 5 Free You won't be billed for any seats Manage admins…" at bounding box center [424, 279] width 364 height 373
paste textarea "DTravaglini@giaspace.com"
type textarea "DTravaglini@giaspace.com"
click at [560, 225] on h2 "Manage admins" at bounding box center [424, 219] width 330 height 13
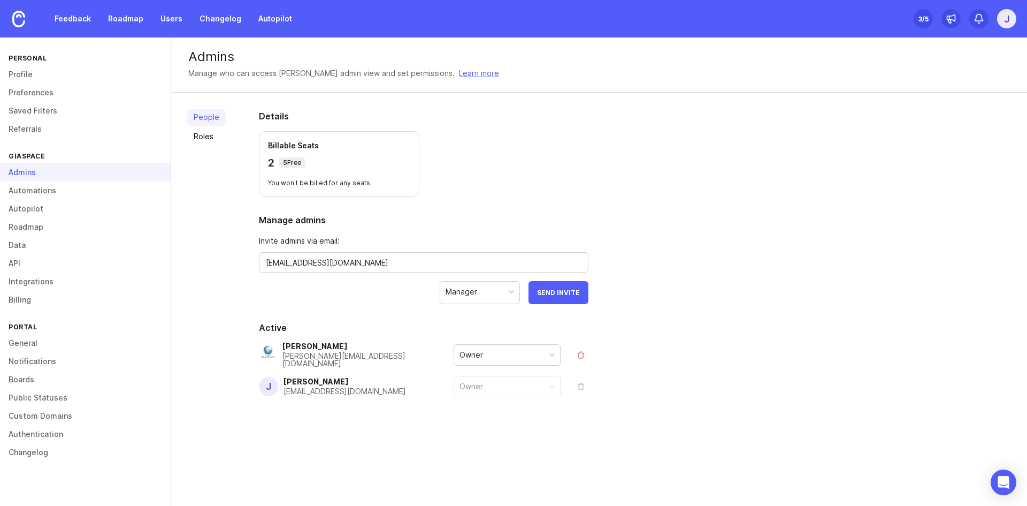
click at [490, 291] on div "Manager" at bounding box center [479, 291] width 79 height 20
click at [206, 134] on link "Roles" at bounding box center [206, 136] width 39 height 17
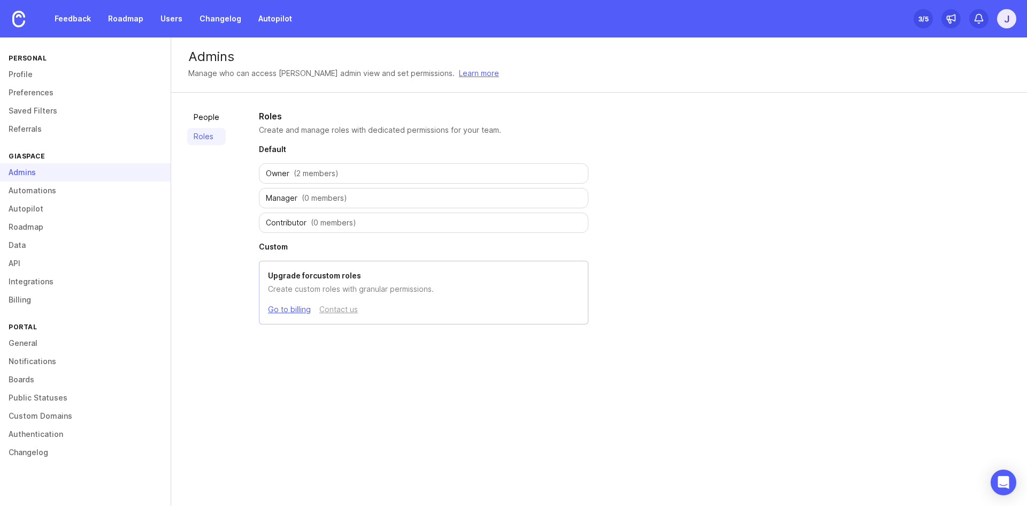
click at [347, 198] on div "Manager (0 members)" at bounding box center [424, 198] width 330 height 20
click at [283, 189] on div "Manager (0 members)" at bounding box center [424, 198] width 330 height 20
click at [279, 194] on span "Manager" at bounding box center [282, 198] width 32 height 11
click at [279, 169] on span "Owner" at bounding box center [278, 173] width 24 height 11
drag, startPoint x: 285, startPoint y: 186, endPoint x: 283, endPoint y: 205, distance: 19.9
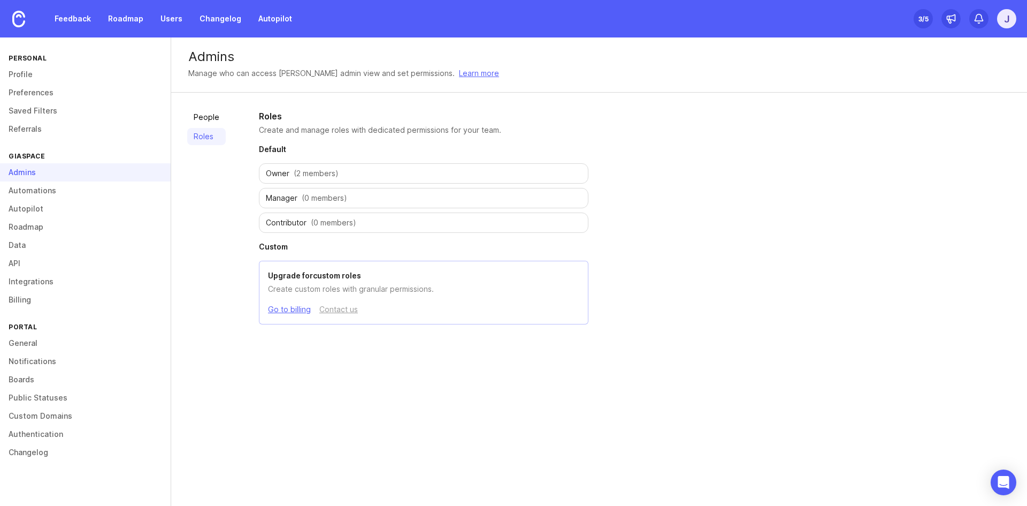
click at [285, 187] on ul "Owner (2 members) Manager (0 members) Contributor (0 members)" at bounding box center [424, 198] width 330 height 70
drag, startPoint x: 281, startPoint y: 219, endPoint x: 278, endPoint y: 163, distance: 56.8
click at [281, 220] on span "Contributor" at bounding box center [286, 222] width 41 height 11
click at [213, 117] on link "People" at bounding box center [206, 117] width 39 height 17
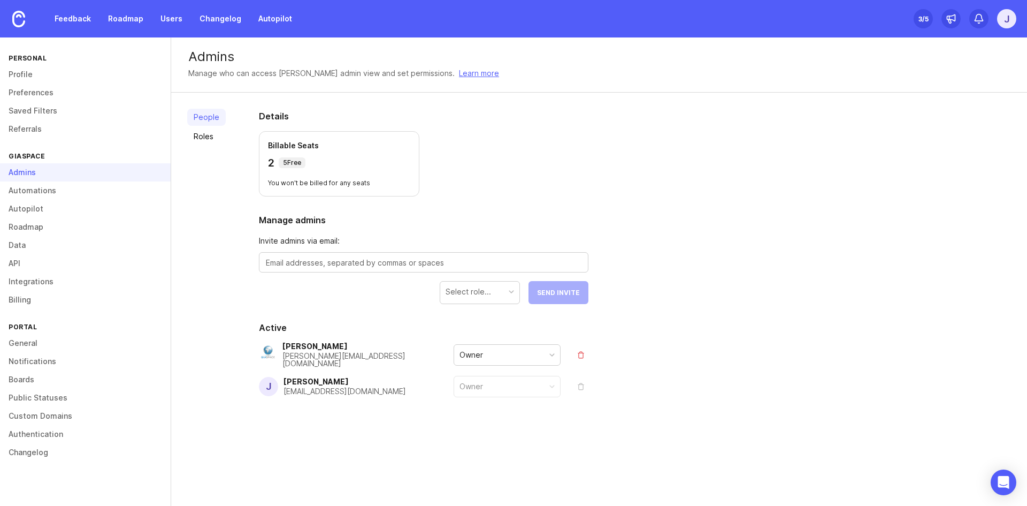
click at [414, 265] on textarea at bounding box center [424, 263] width 316 height 12
paste textarea "DTravaglini@giaspace.com"
type textarea "DTravaglini@giaspace.com"
click at [499, 291] on div "Select role..." at bounding box center [479, 291] width 79 height 20
click at [543, 358] on div "Owner" at bounding box center [507, 355] width 106 height 20
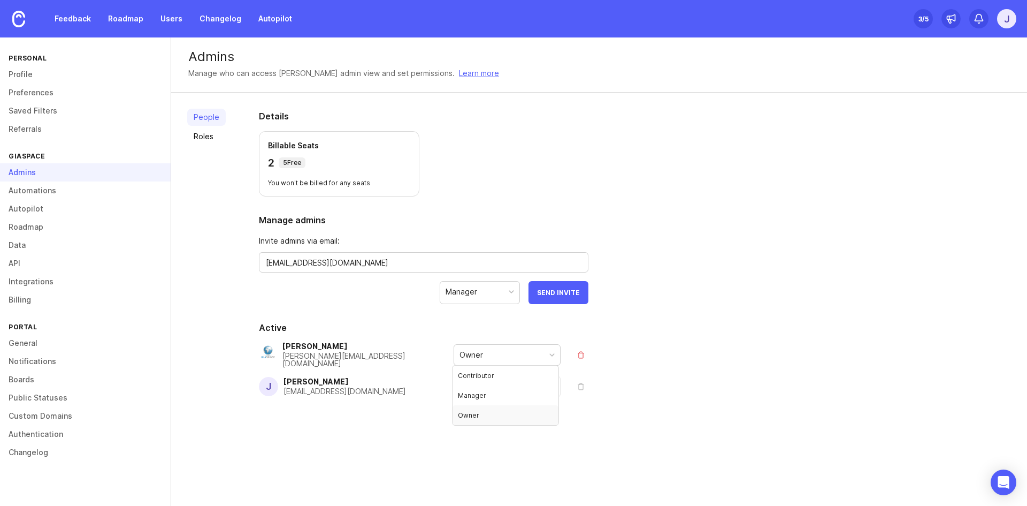
click at [540, 355] on div "Owner" at bounding box center [507, 355] width 106 height 20
click at [495, 294] on div "Manager" at bounding box center [479, 291] width 79 height 20
click at [444, 262] on textarea "DTravaglini@giaspace.com" at bounding box center [424, 263] width 316 height 12
click at [454, 222] on h2 "Manage admins" at bounding box center [424, 219] width 330 height 13
click at [555, 293] on span "Send Invite" at bounding box center [558, 292] width 43 height 8
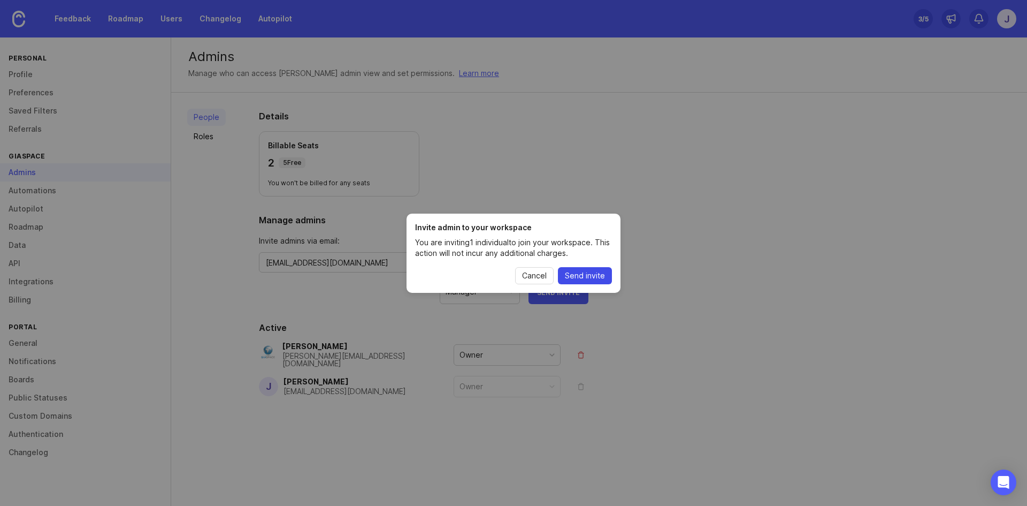
click at [584, 275] on span "Send invite" at bounding box center [585, 275] width 40 height 11
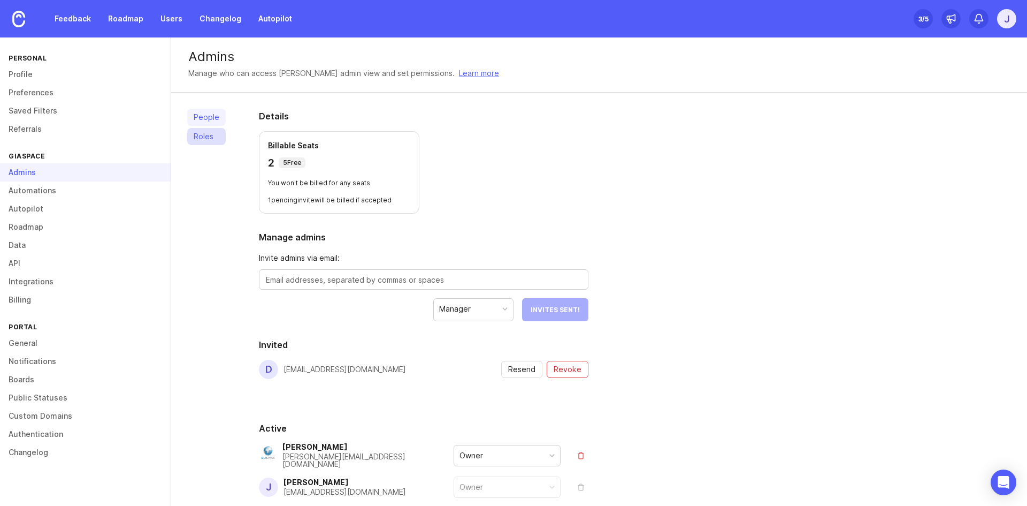
click at [203, 135] on link "Roles" at bounding box center [206, 136] width 39 height 17
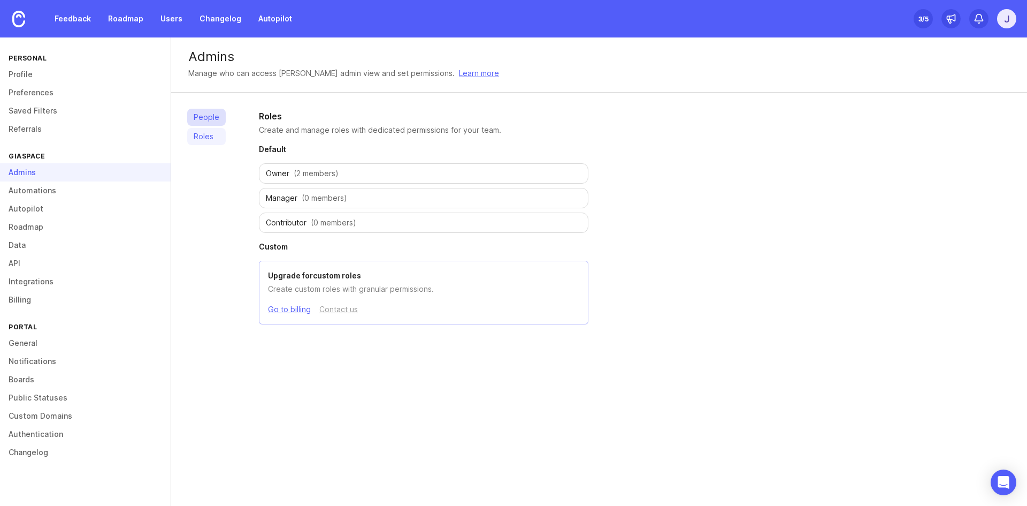
click at [208, 123] on link "People" at bounding box center [206, 117] width 39 height 17
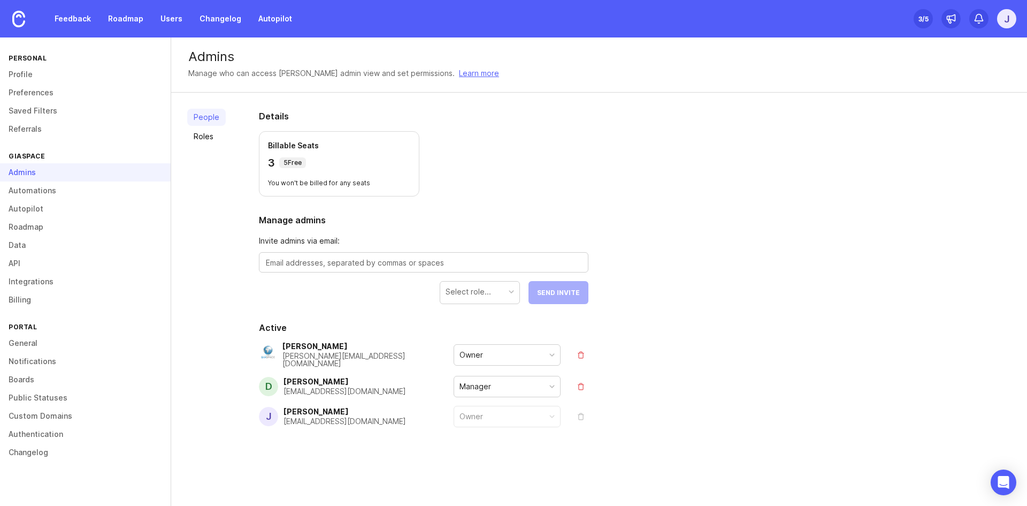
click at [483, 353] on div "Owner" at bounding box center [507, 355] width 106 height 20
click at [438, 336] on section "Active [PERSON_NAME] Giannini [EMAIL_ADDRESS][DOMAIN_NAME] Owner D [PERSON_NAME…" at bounding box center [424, 387] width 330 height 132
click at [483, 384] on div "Manager" at bounding box center [476, 386] width 32 height 12
